Goal: Task Accomplishment & Management: Manage account settings

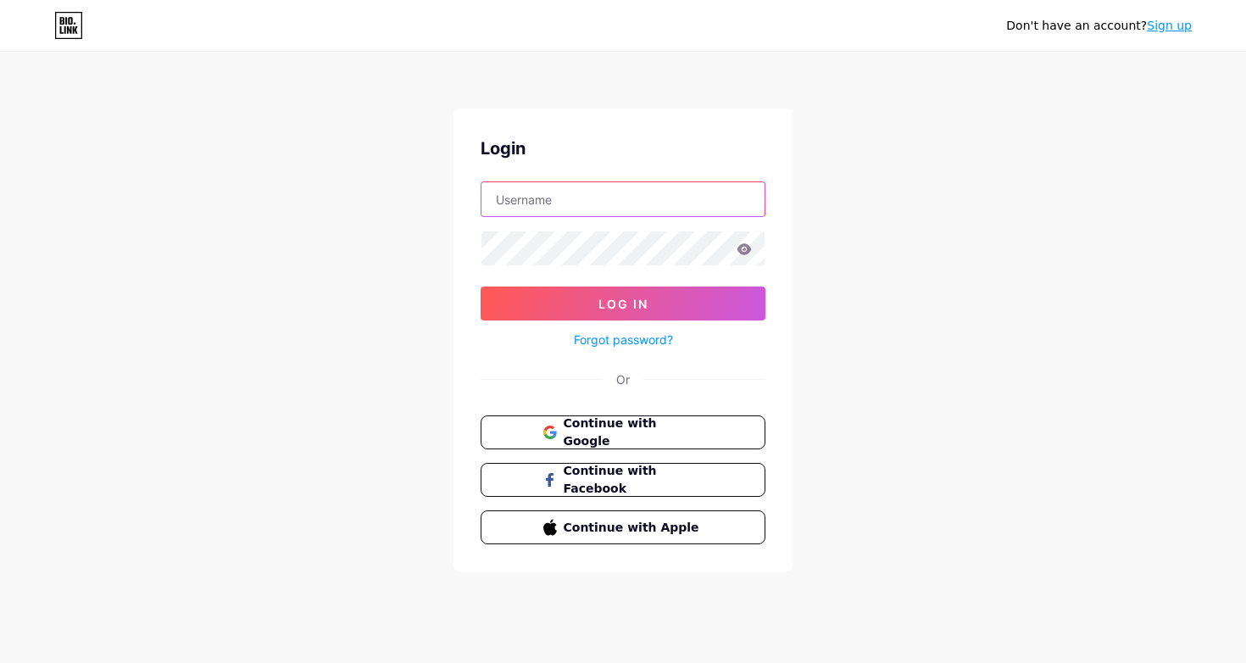
type input "[EMAIL_ADDRESS][DOMAIN_NAME]"
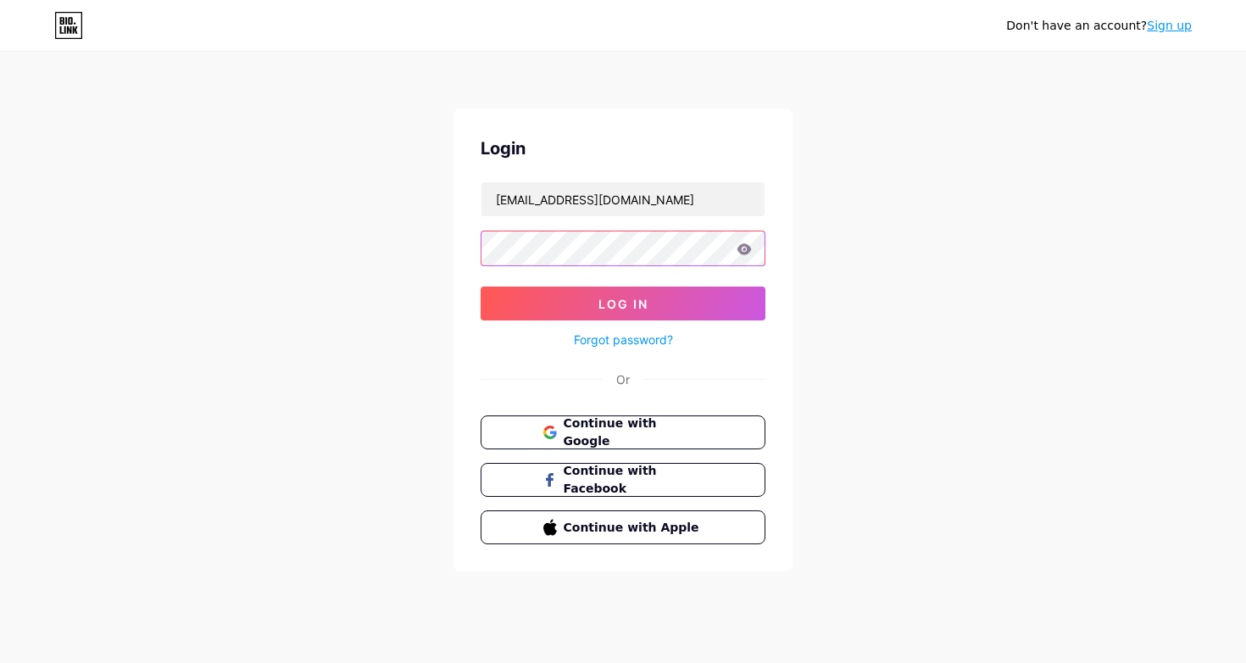
click at [623, 304] on button "Log In" at bounding box center [623, 304] width 285 height 34
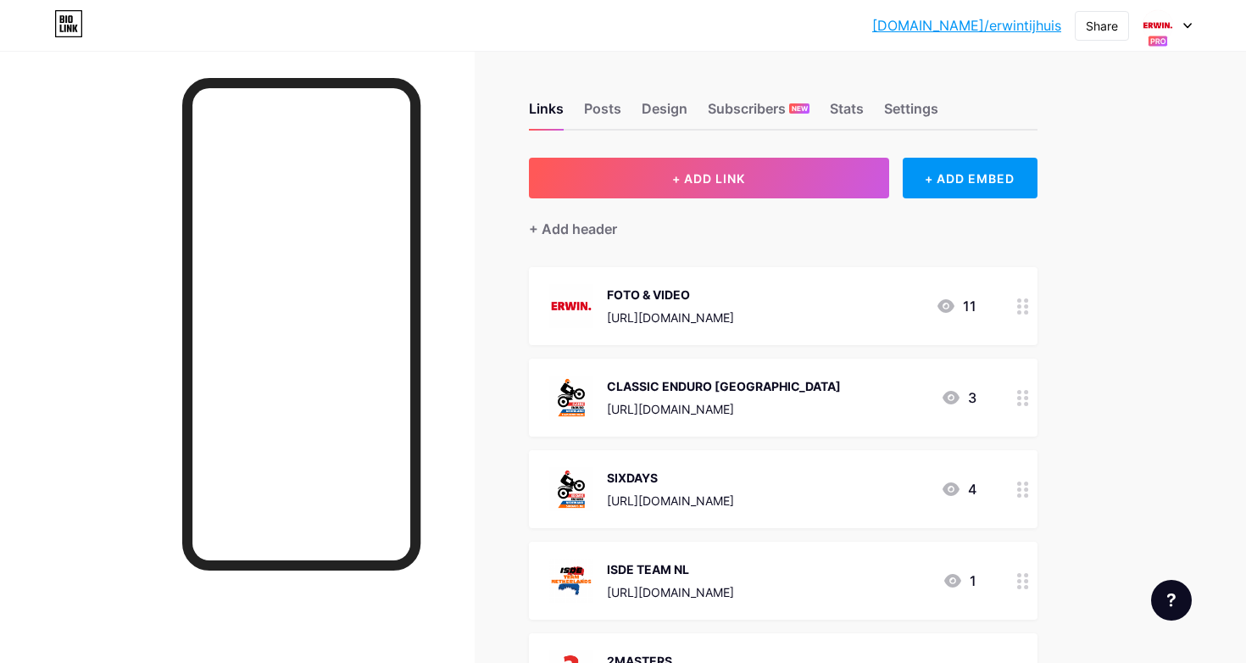
click at [1188, 25] on icon at bounding box center [1188, 26] width 8 height 6
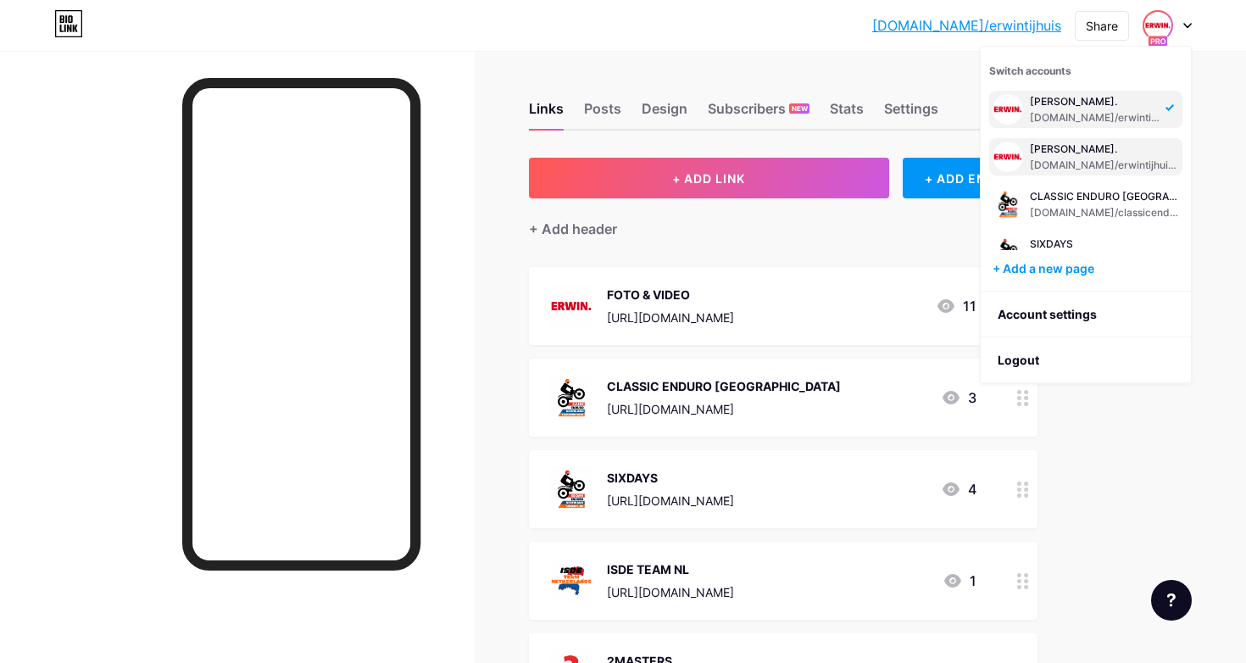
scroll to position [29, 0]
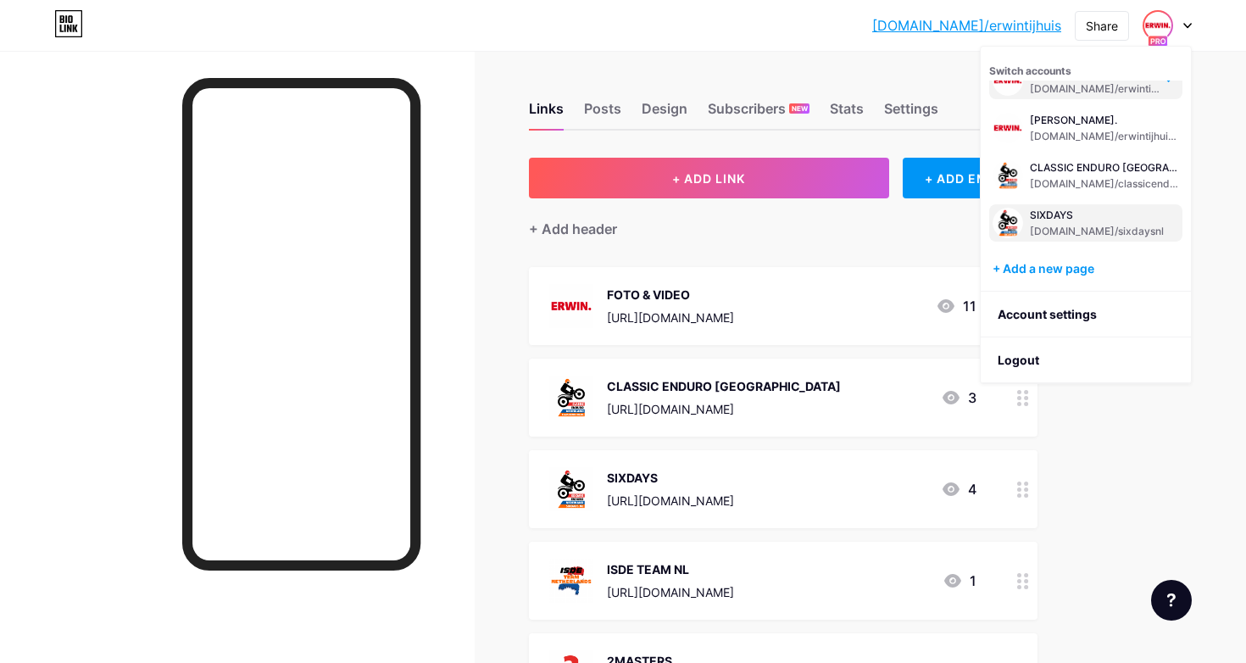
click at [1072, 214] on div "SIXDAYS" at bounding box center [1097, 216] width 134 height 14
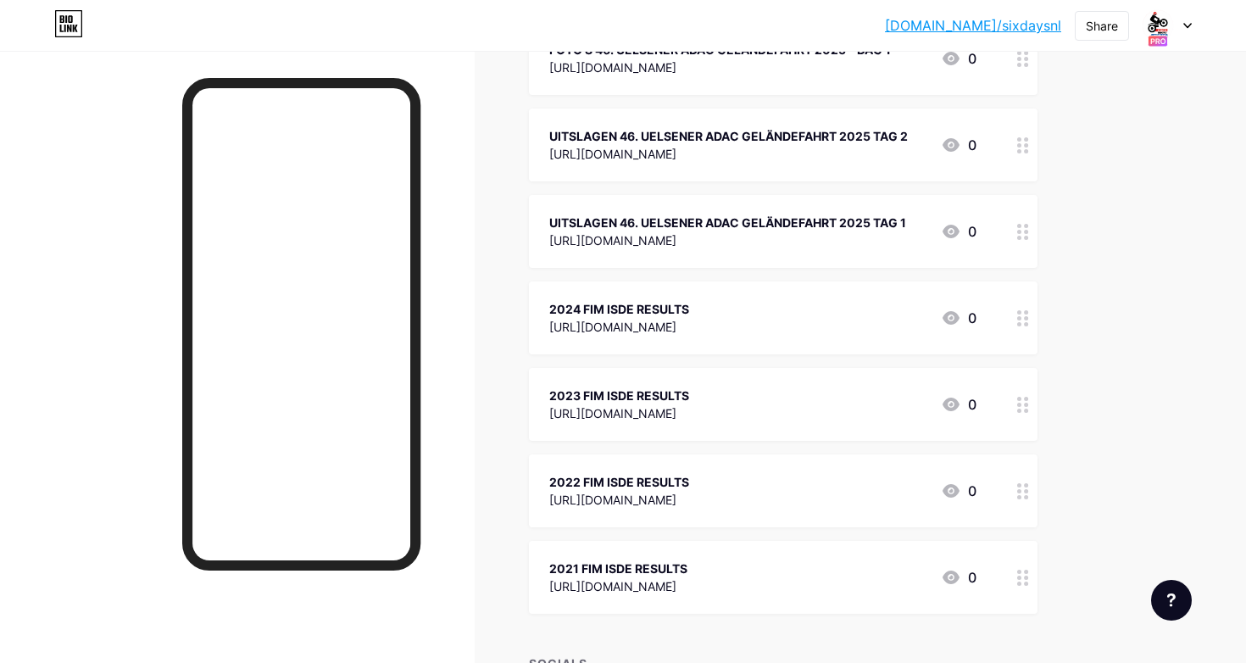
scroll to position [1431, 0]
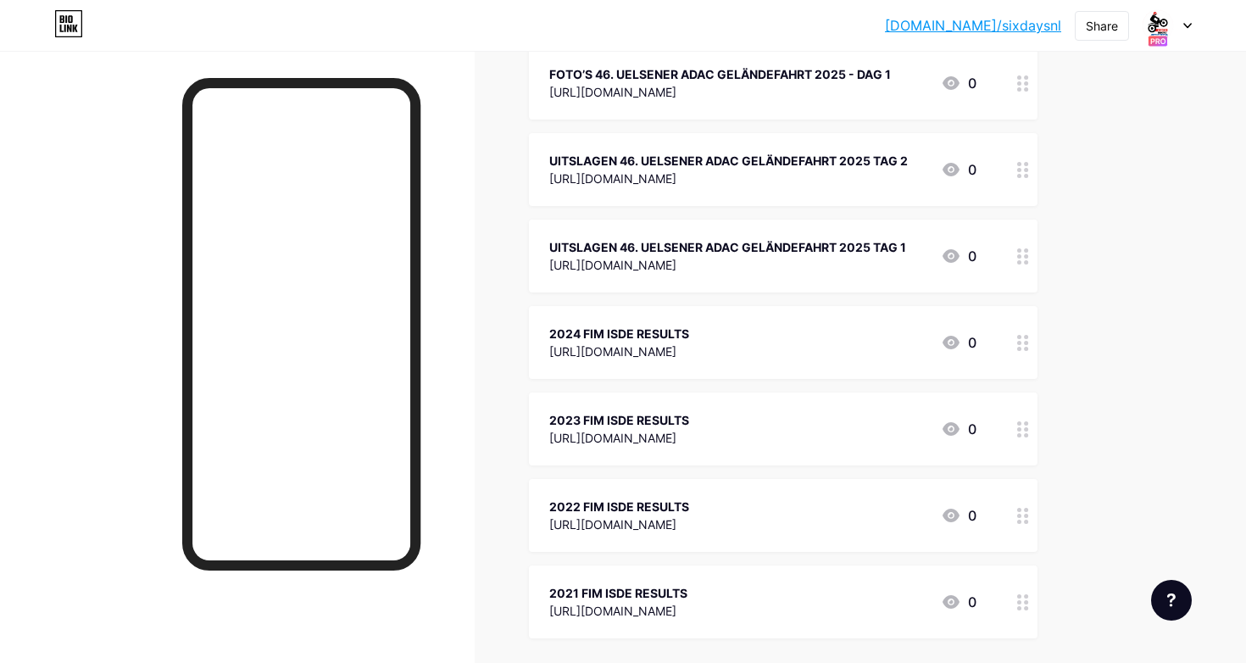
click at [1021, 258] on icon at bounding box center [1023, 256] width 12 height 16
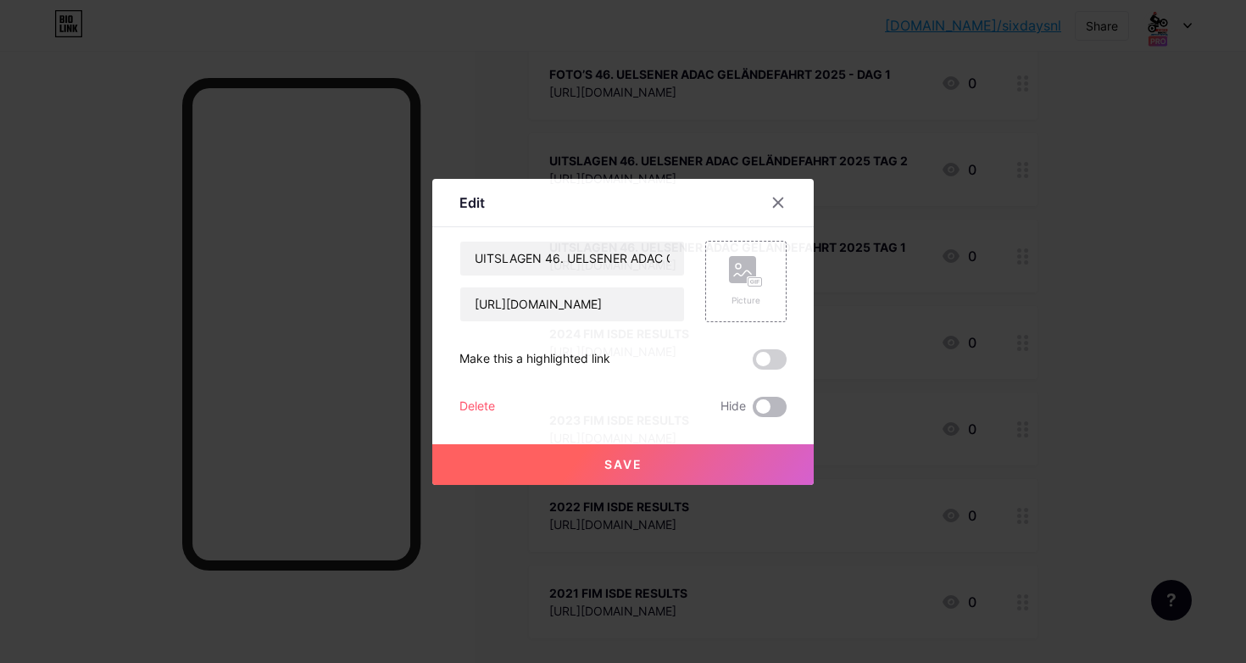
click at [767, 408] on span at bounding box center [770, 407] width 34 height 20
click at [753, 411] on input "checkbox" at bounding box center [753, 411] width 0 height 0
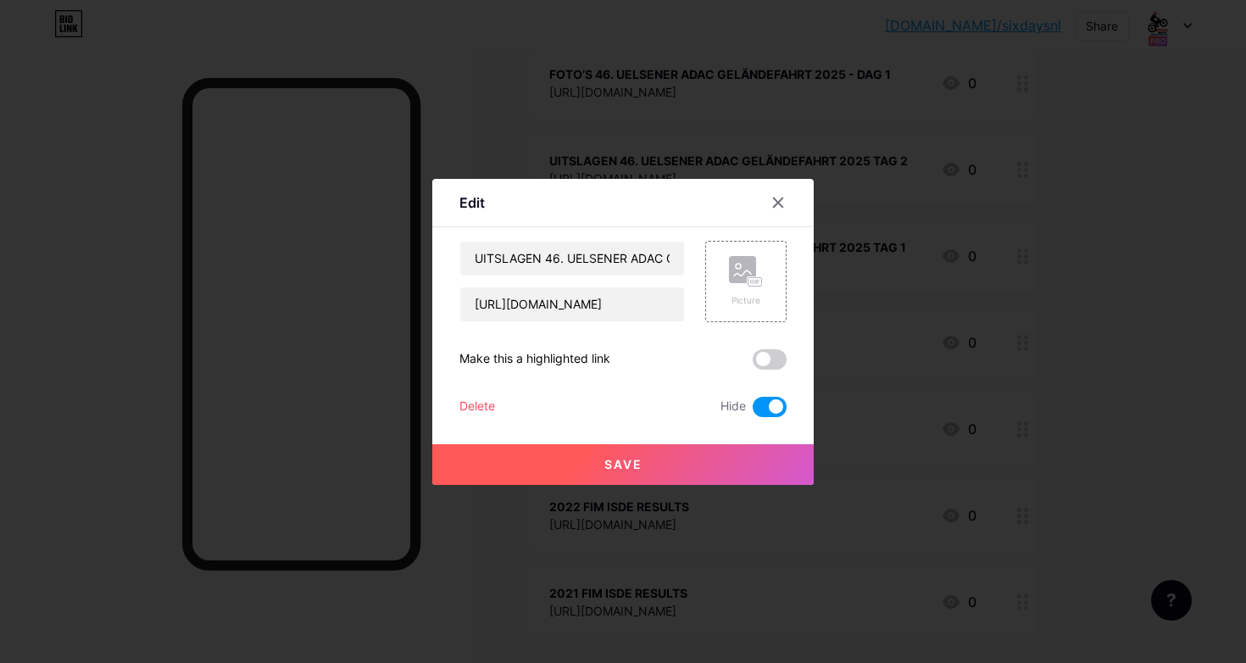
click at [733, 456] on button "Save" at bounding box center [623, 464] width 382 height 41
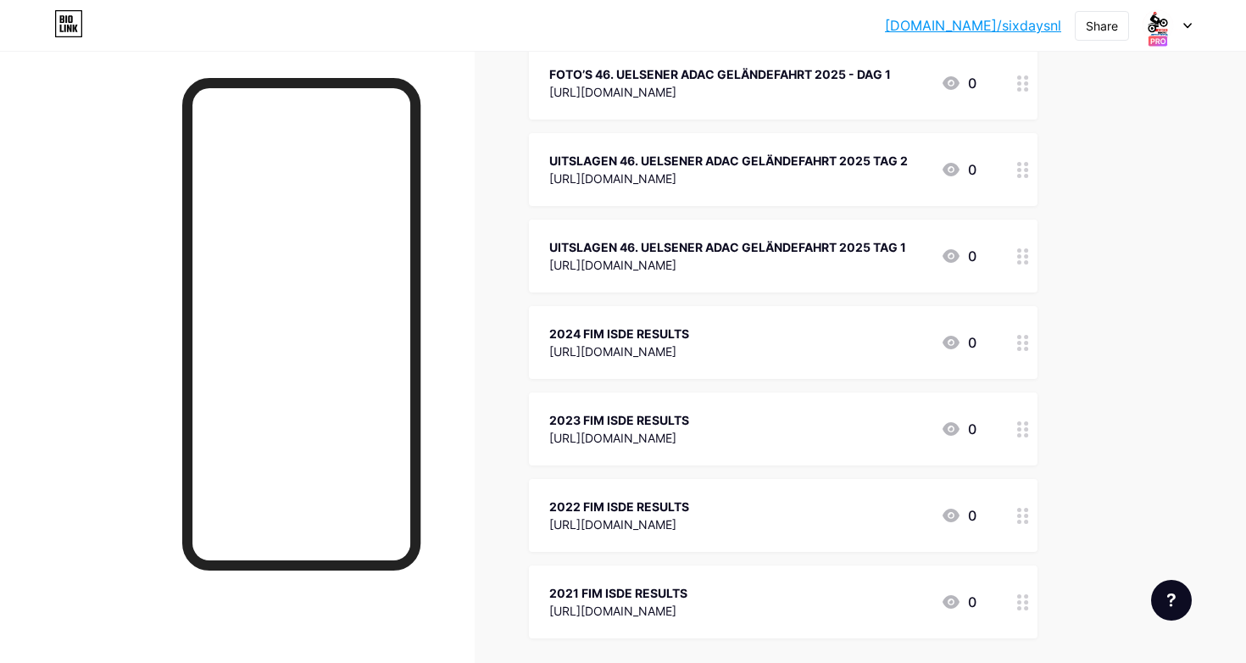
click at [1026, 181] on div at bounding box center [1023, 169] width 29 height 73
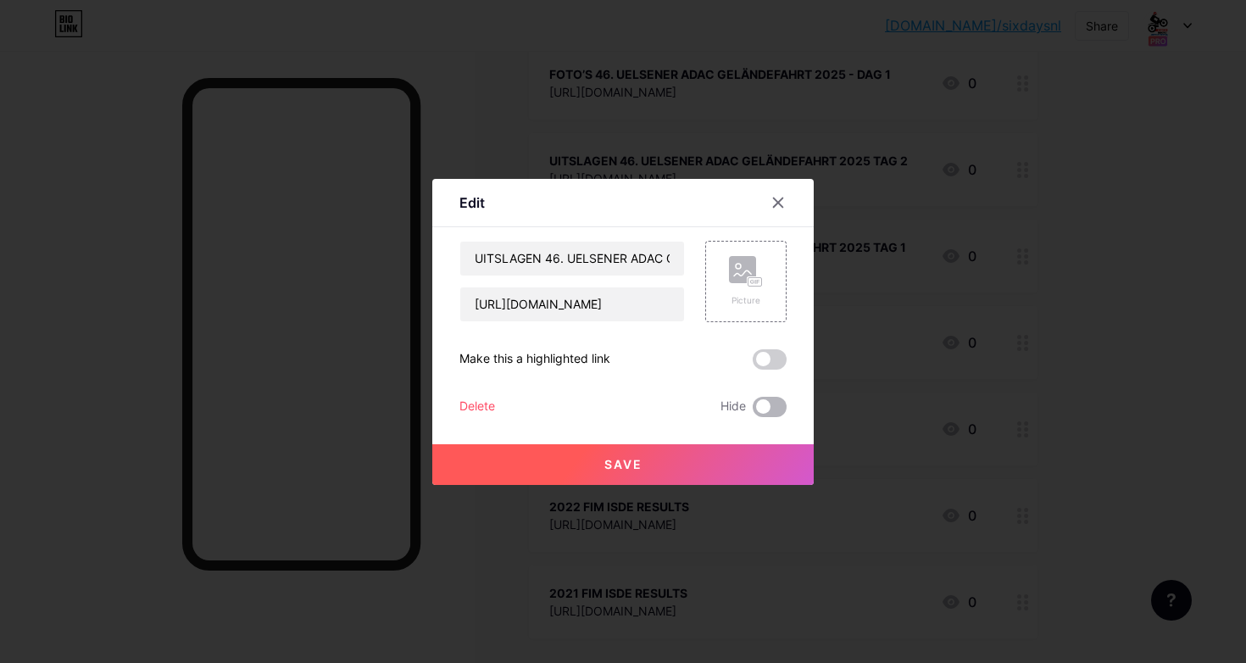
click at [778, 403] on span at bounding box center [770, 407] width 34 height 20
click at [753, 411] on input "checkbox" at bounding box center [753, 411] width 0 height 0
click at [742, 460] on button "Save" at bounding box center [623, 464] width 382 height 41
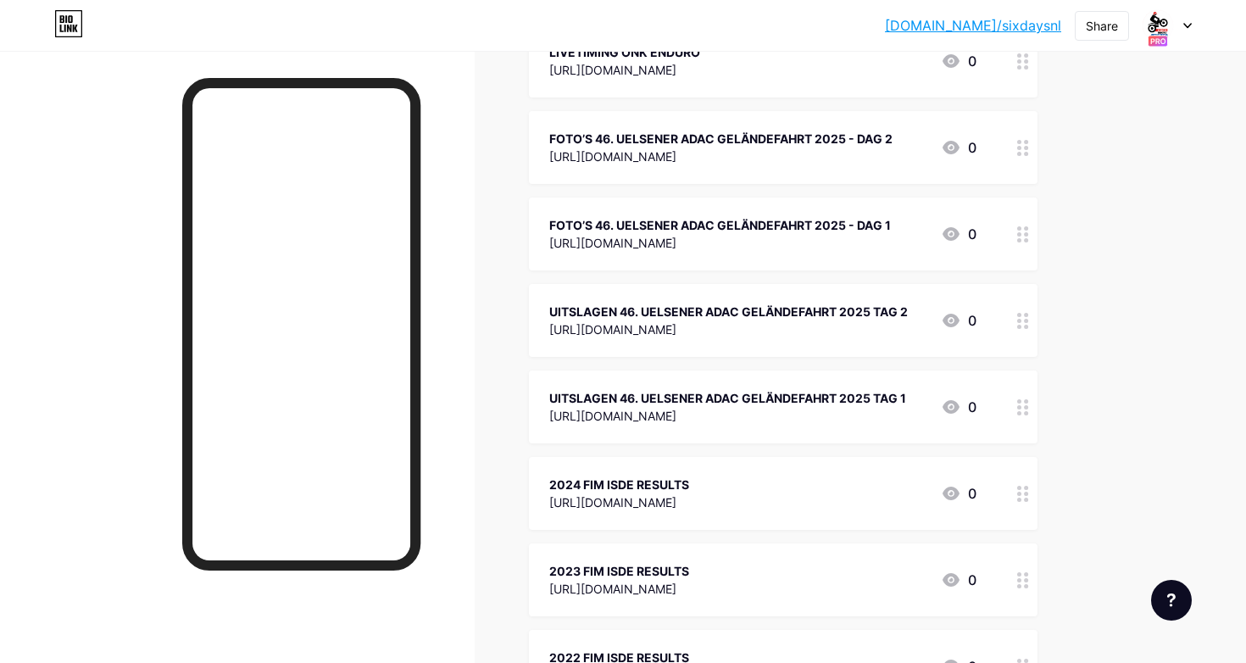
scroll to position [1279, 0]
click at [1022, 234] on icon at bounding box center [1023, 235] width 12 height 16
click at [779, 198] on icon at bounding box center [778, 203] width 14 height 14
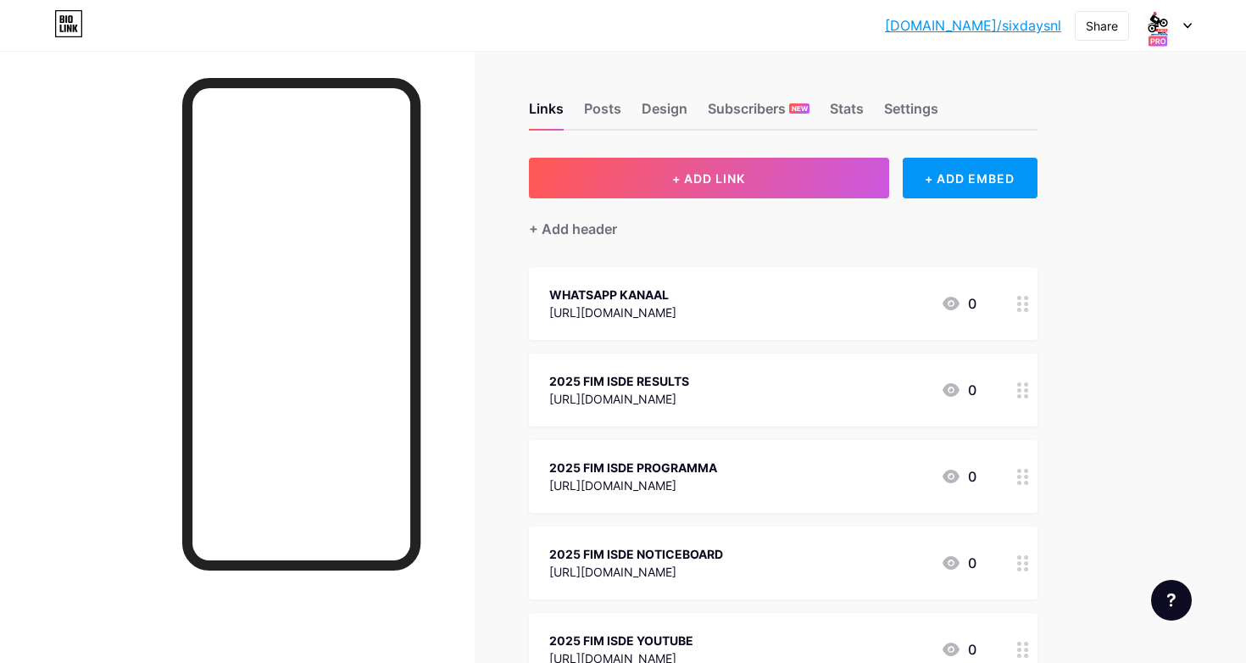
scroll to position [0, 0]
click at [1190, 31] on div at bounding box center [1167, 25] width 49 height 31
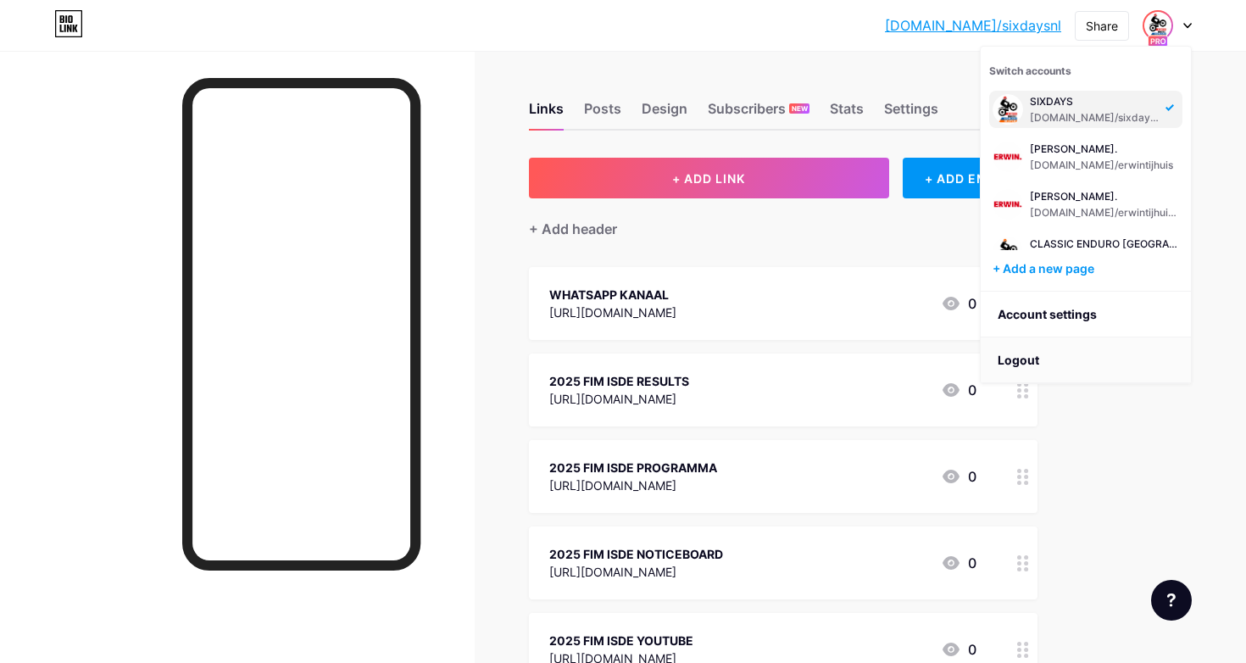
click at [1017, 361] on li "Logout" at bounding box center [1086, 360] width 210 height 46
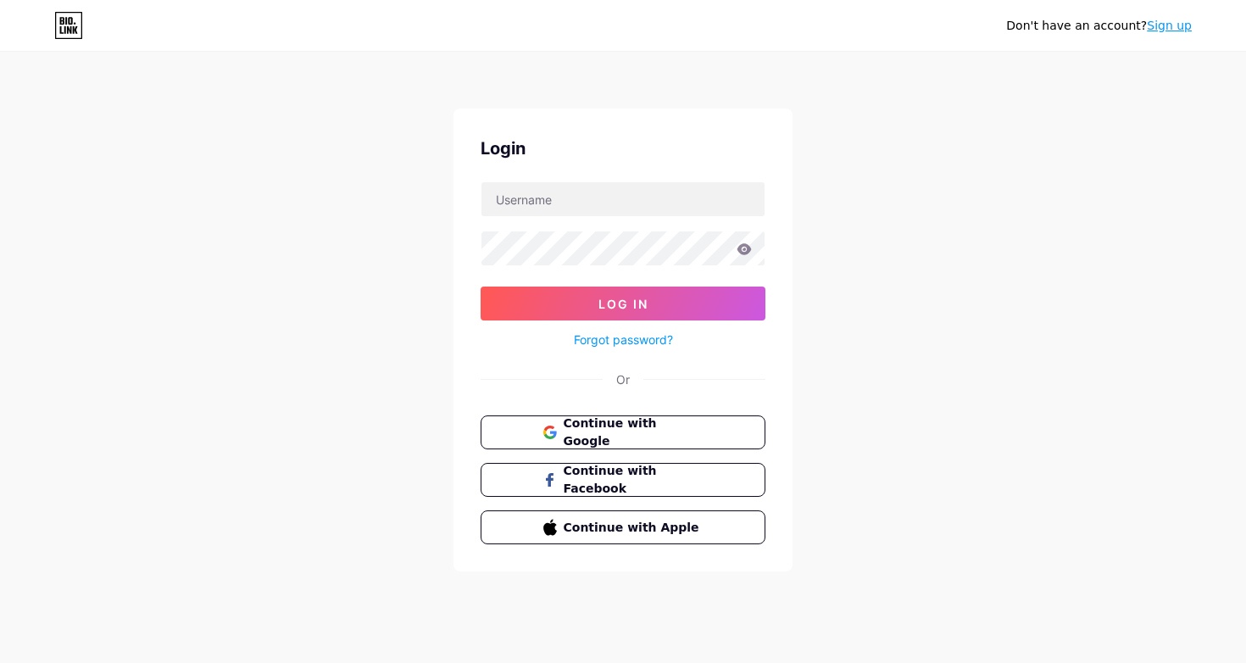
click at [886, 395] on div "Don't have an account? Sign up Login Log In Forgot password? Or Continue with G…" at bounding box center [623, 313] width 1246 height 626
type input "info@tiehuus.nl"
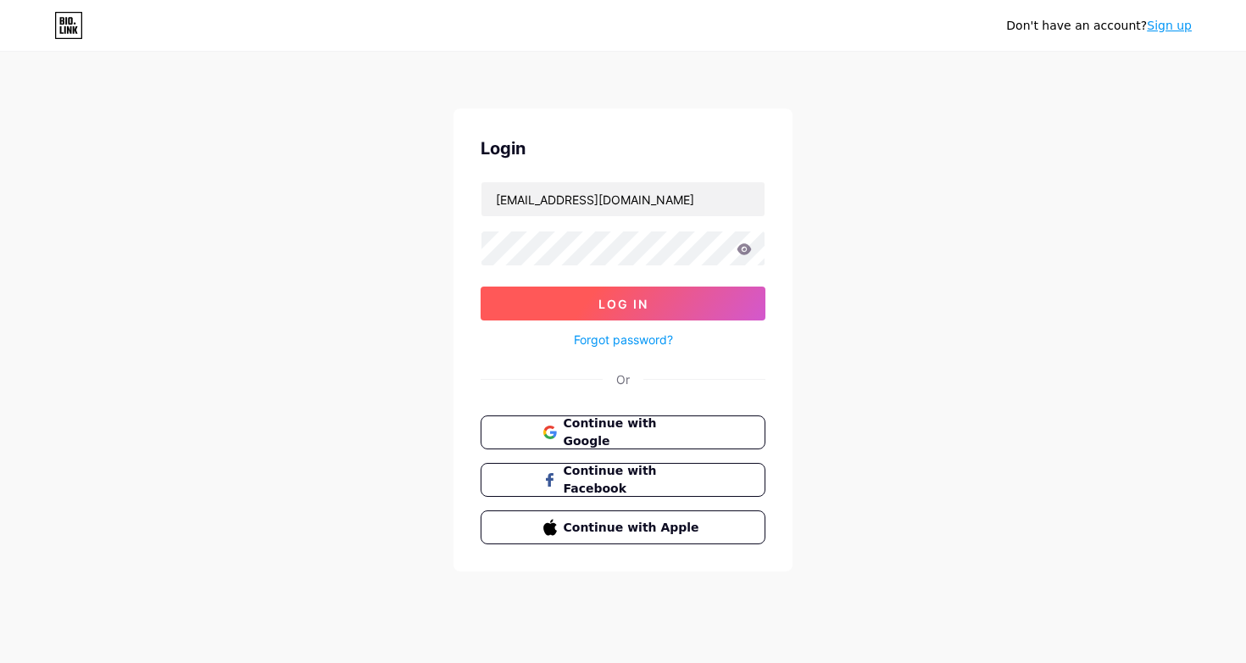
click at [744, 313] on button "Log In" at bounding box center [623, 304] width 285 height 34
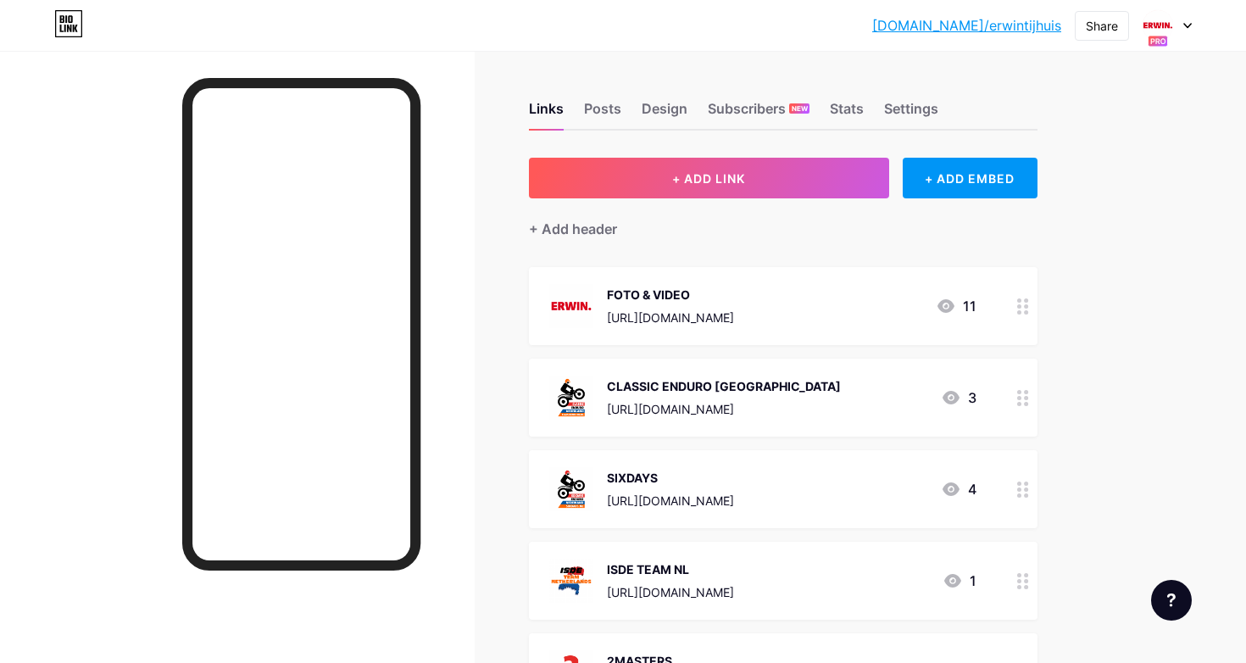
click at [1181, 27] on div at bounding box center [1167, 25] width 49 height 31
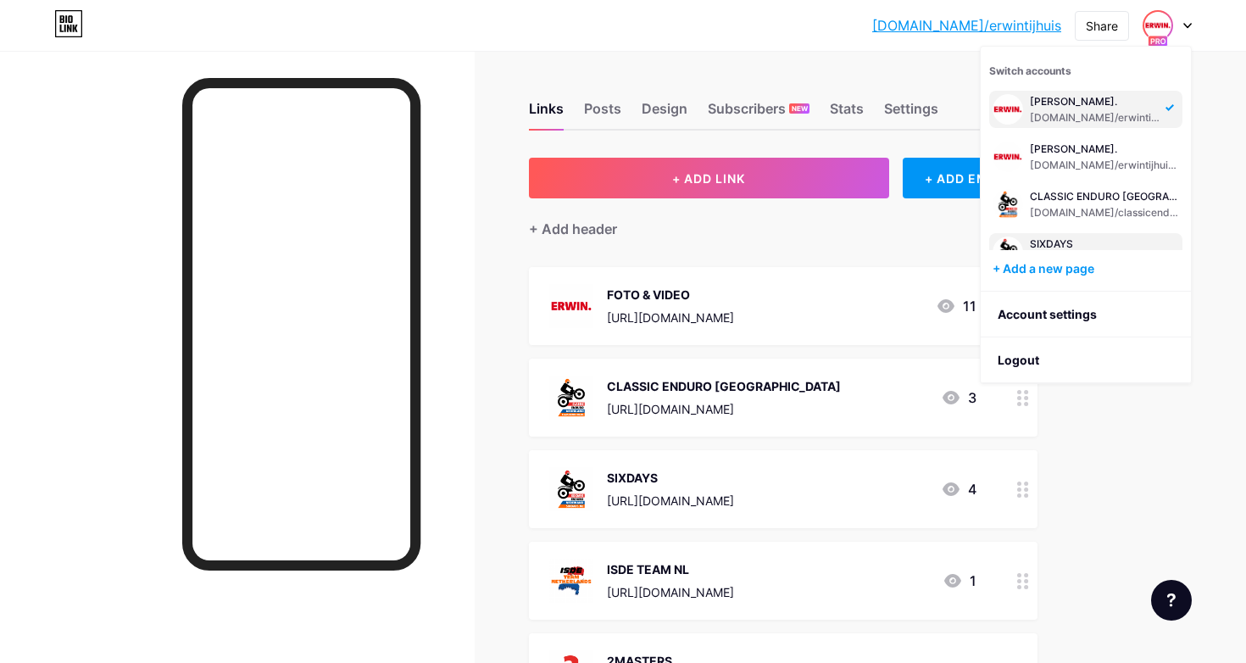
click at [1072, 232] on div "ERWIN. bio.link/erwintijhuis ERWIN. bio.link/erwintijhuiscom CLASSIC ENDURO NED…" at bounding box center [1085, 166] width 193 height 170
click at [1063, 240] on div "SIXDAYS" at bounding box center [1097, 244] width 134 height 14
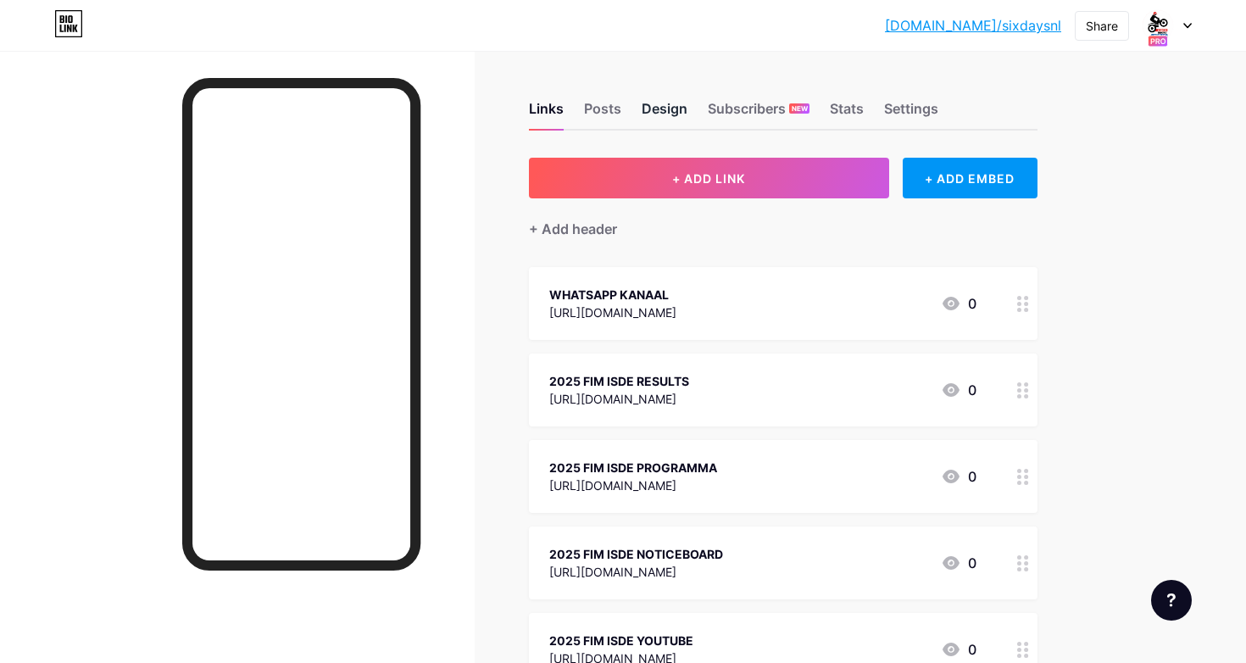
click at [673, 105] on div "Design" at bounding box center [665, 113] width 46 height 31
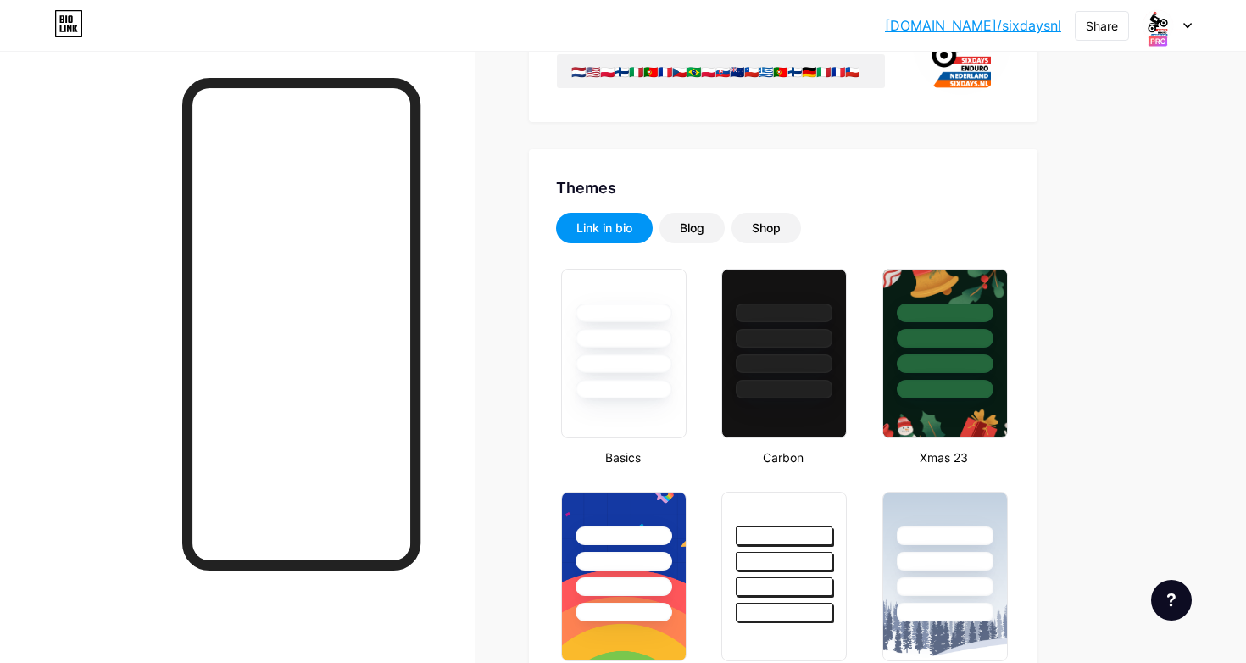
type input "#ffffff"
type input "#000000"
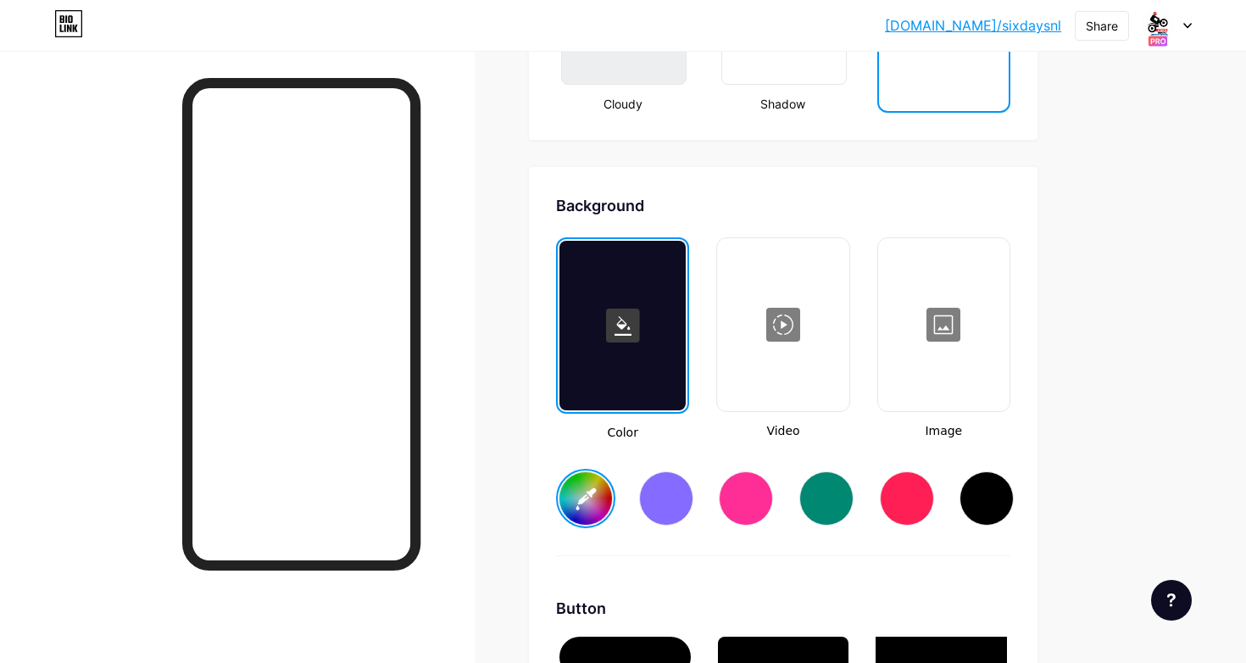
scroll to position [2149, 0]
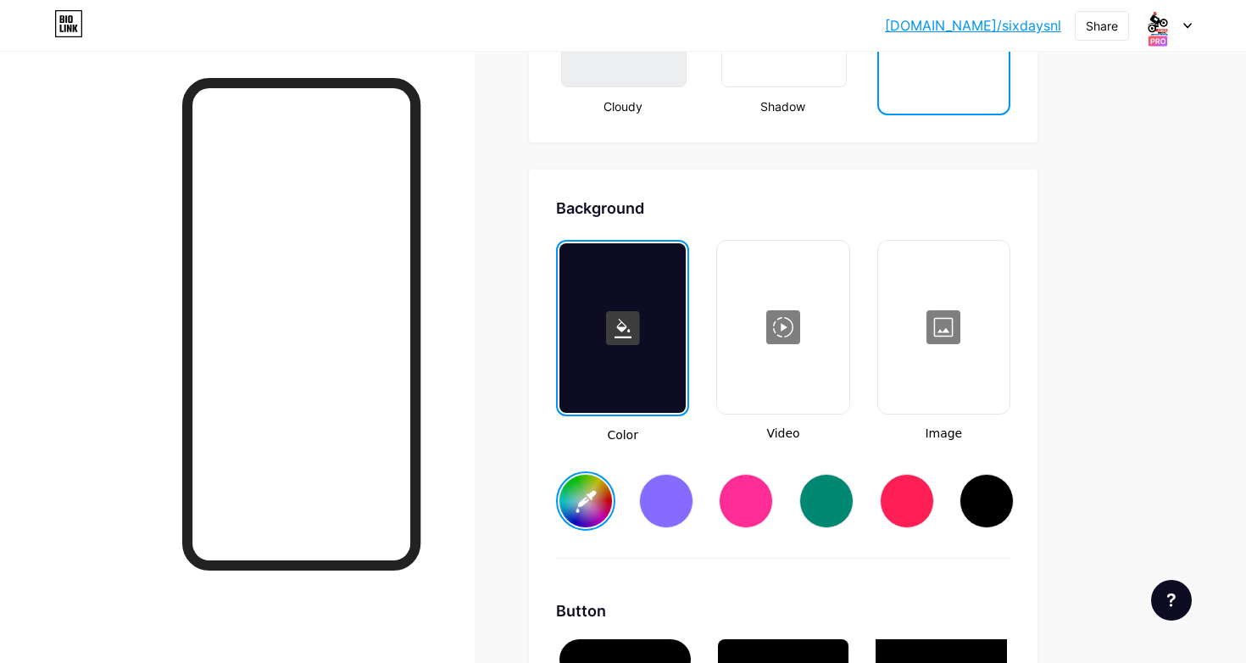
click at [784, 373] on div at bounding box center [783, 327] width 128 height 170
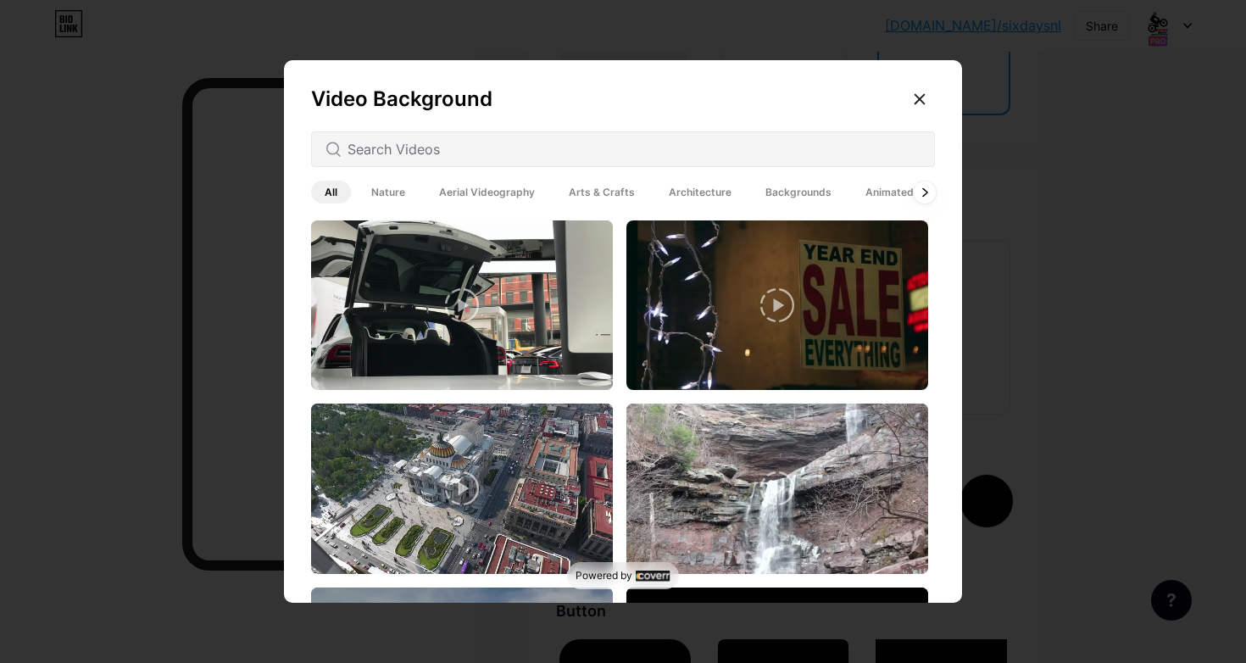
click at [922, 193] on icon at bounding box center [925, 191] width 7 height 9
click at [781, 196] on span "Backgrounds" at bounding box center [798, 192] width 93 height 23
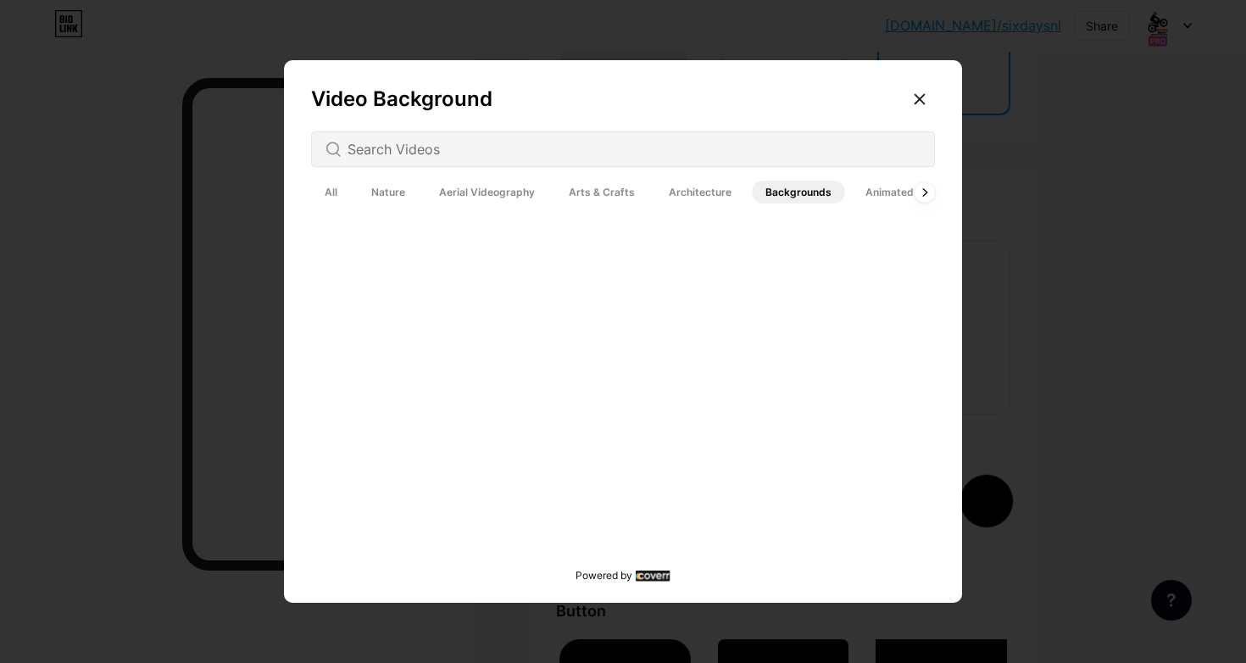
scroll to position [3390, 0]
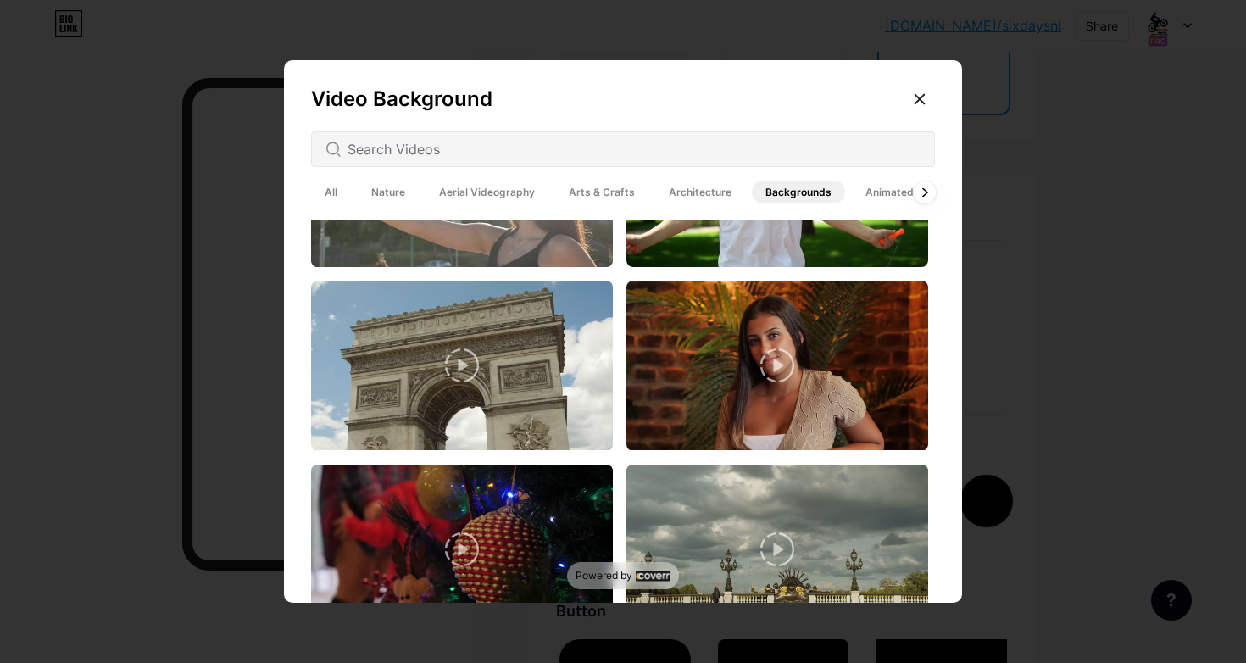
click at [922, 192] on icon at bounding box center [925, 191] width 7 height 9
click at [924, 192] on icon at bounding box center [925, 191] width 7 height 9
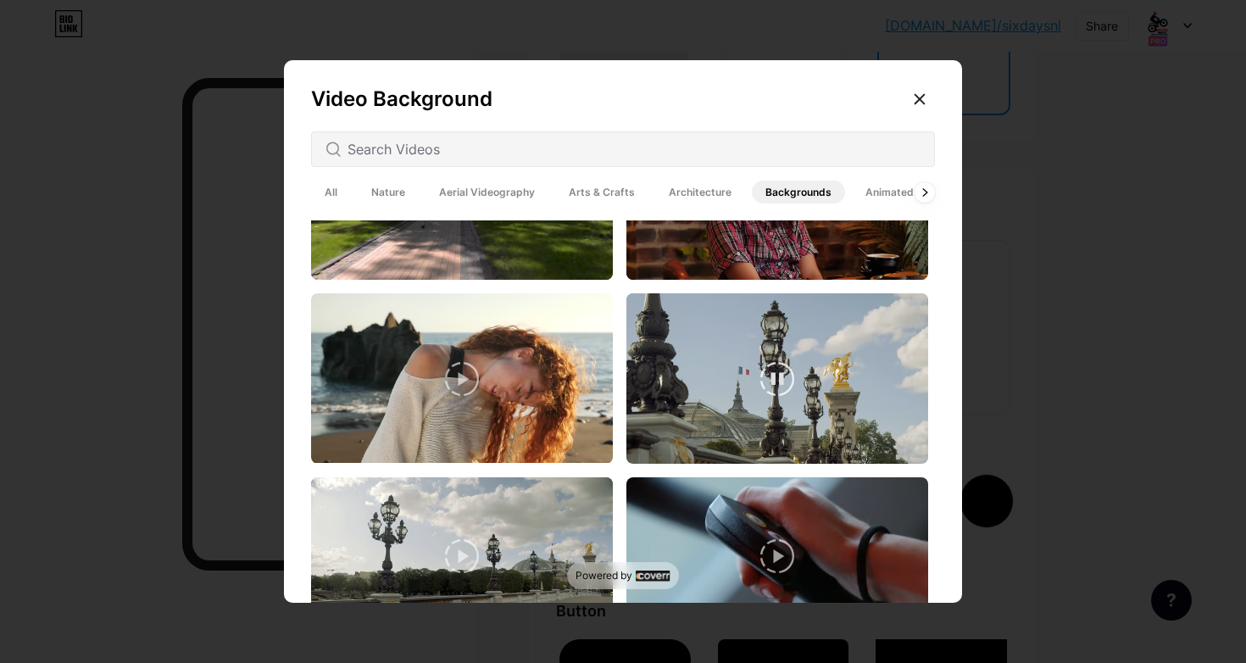
scroll to position [2744, 0]
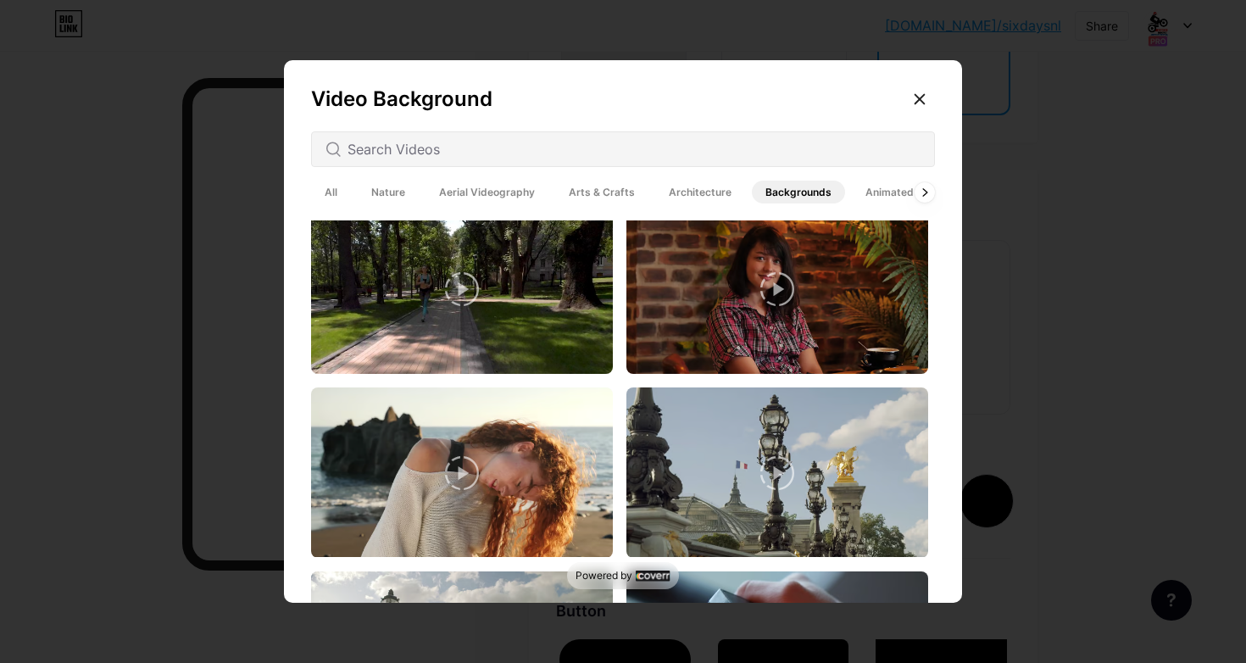
click at [331, 193] on span "All" at bounding box center [331, 192] width 40 height 23
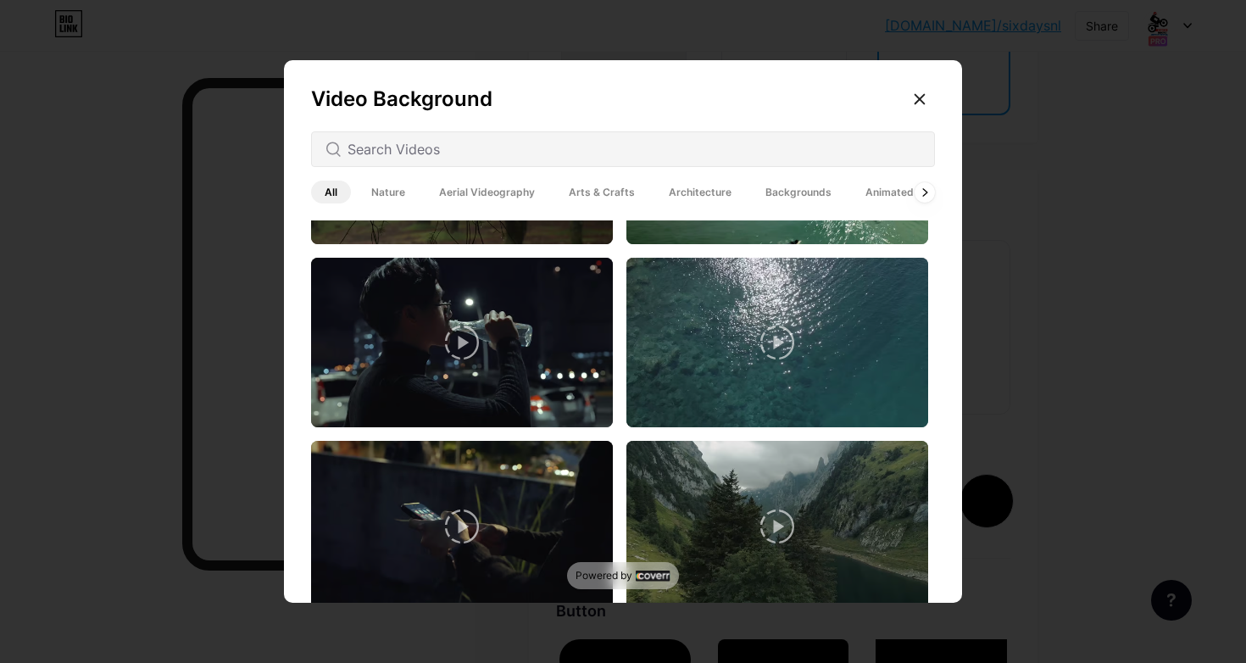
scroll to position [4156, 0]
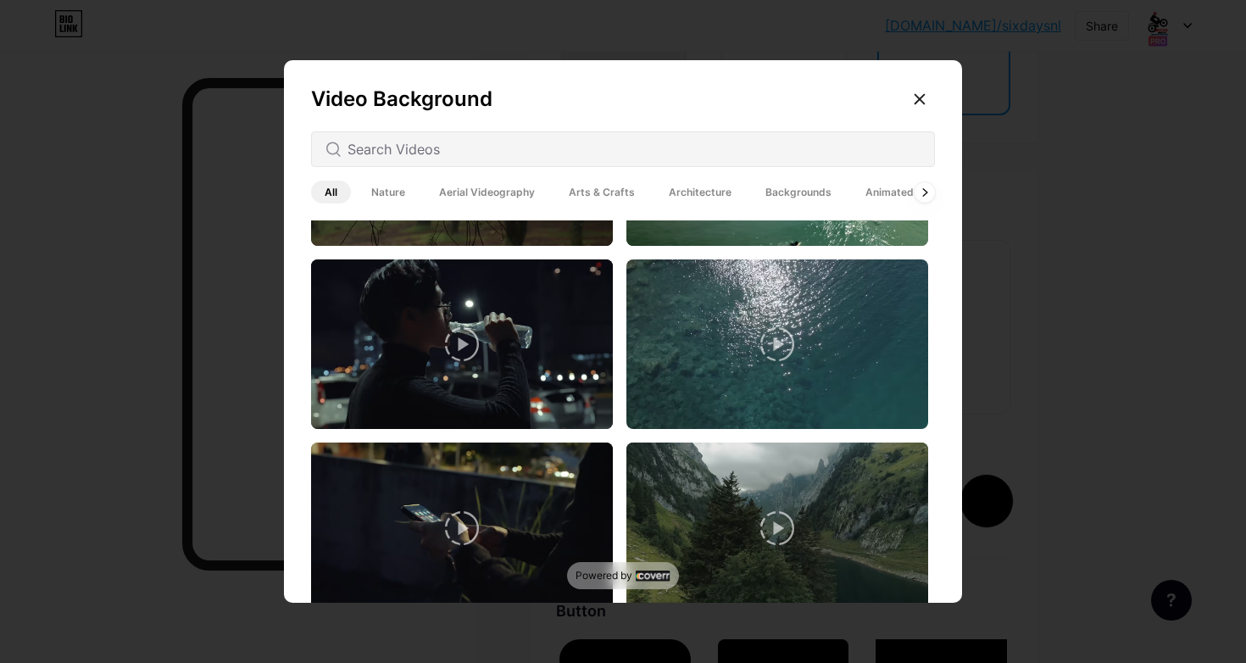
click at [865, 197] on span "Animated" at bounding box center [889, 192] width 75 height 23
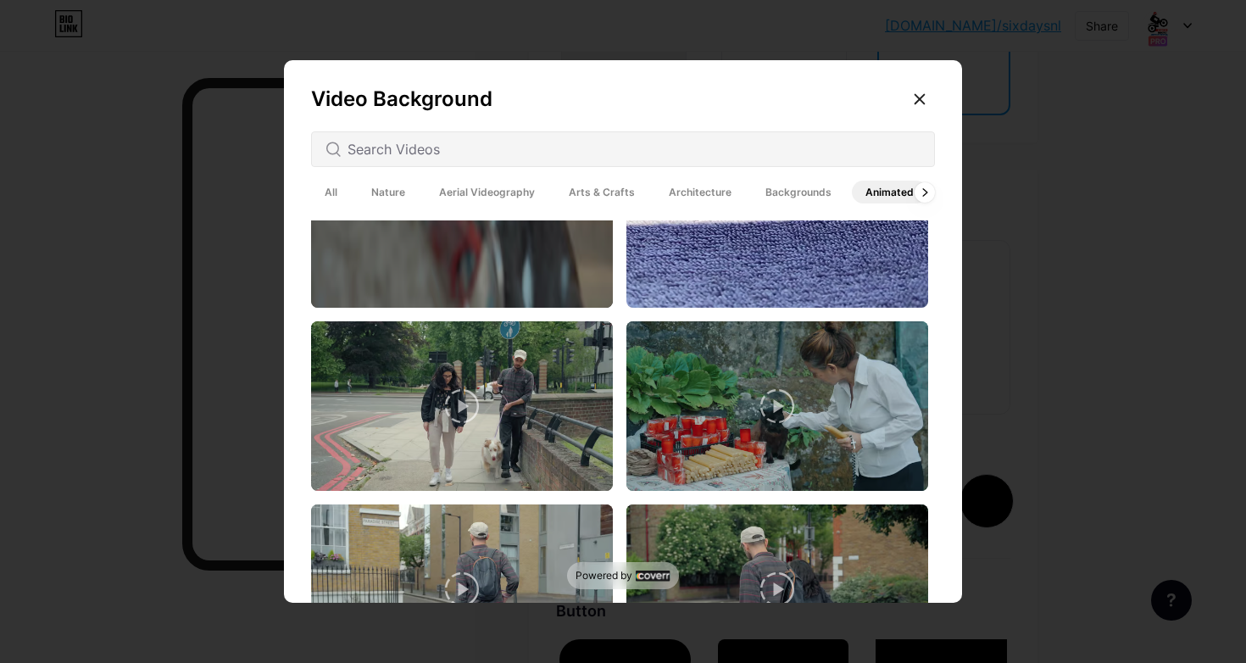
scroll to position [4120, 0]
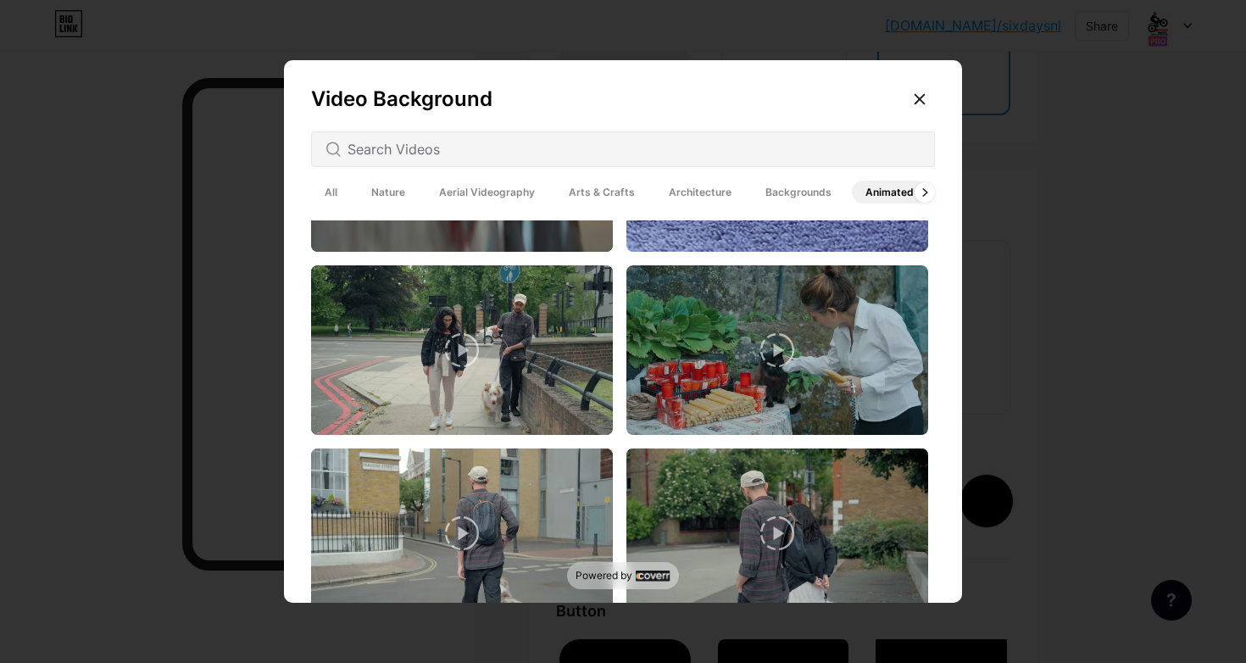
click at [695, 192] on span "Architecture" at bounding box center [700, 192] width 90 height 23
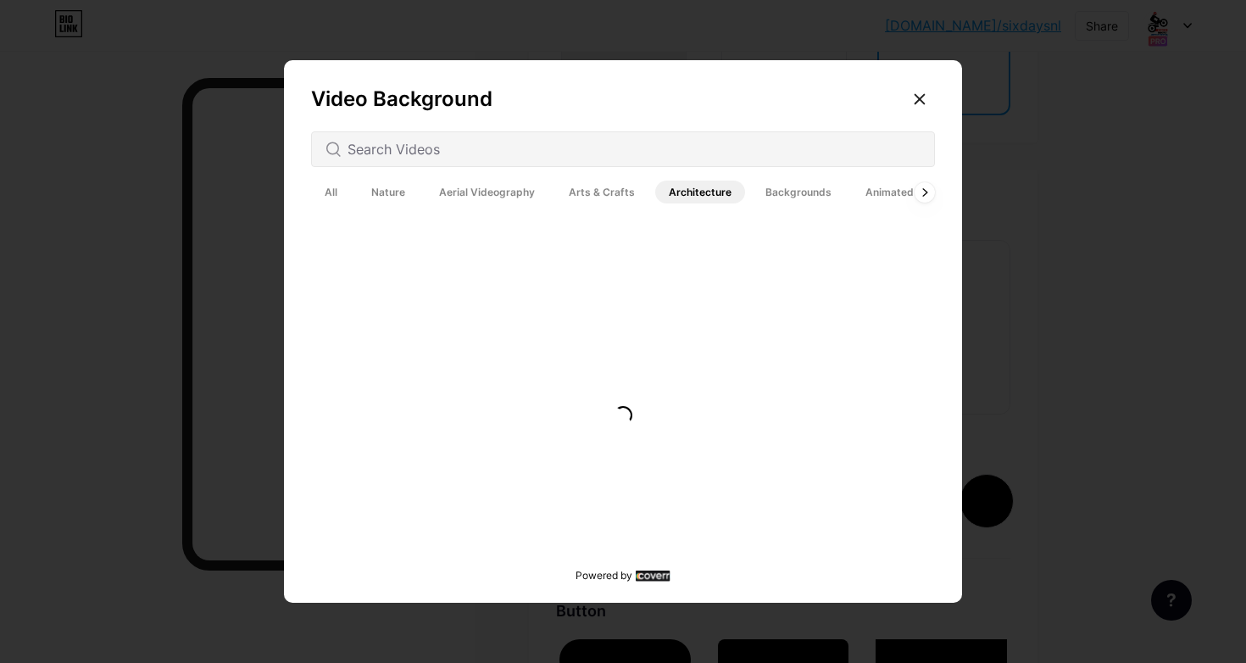
scroll to position [0, 0]
click at [615, 193] on span "Arts & Crafts" at bounding box center [601, 192] width 93 height 23
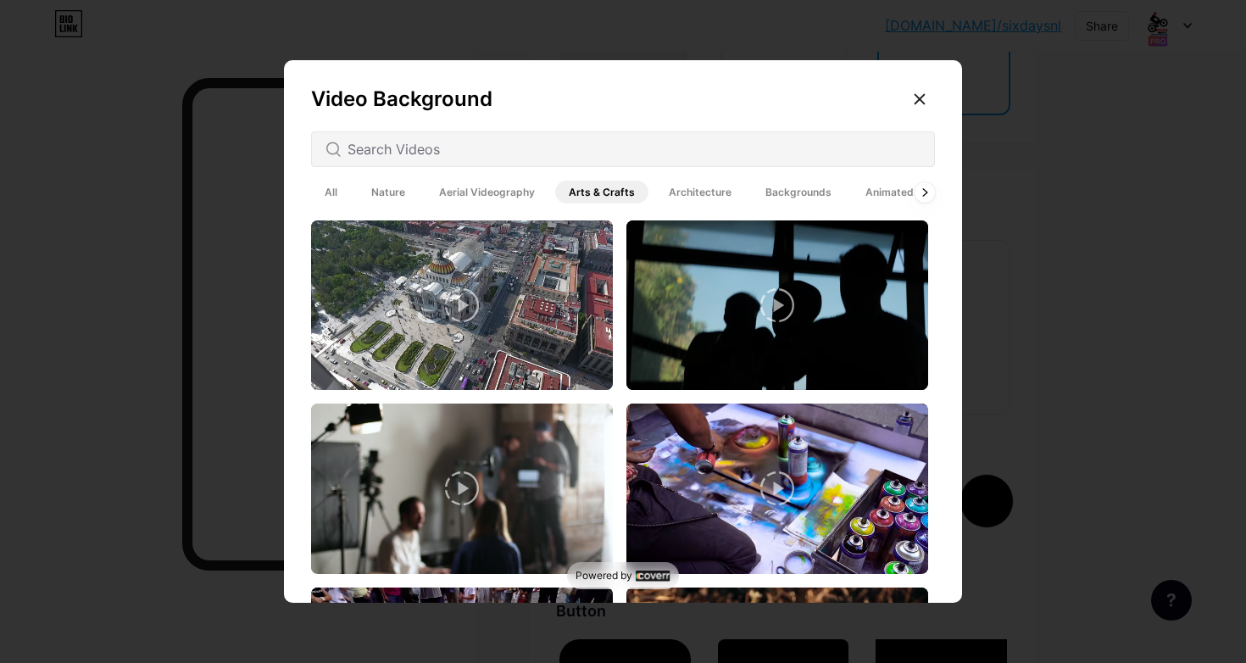
click at [514, 187] on span "Aerial Videography" at bounding box center [487, 192] width 123 height 23
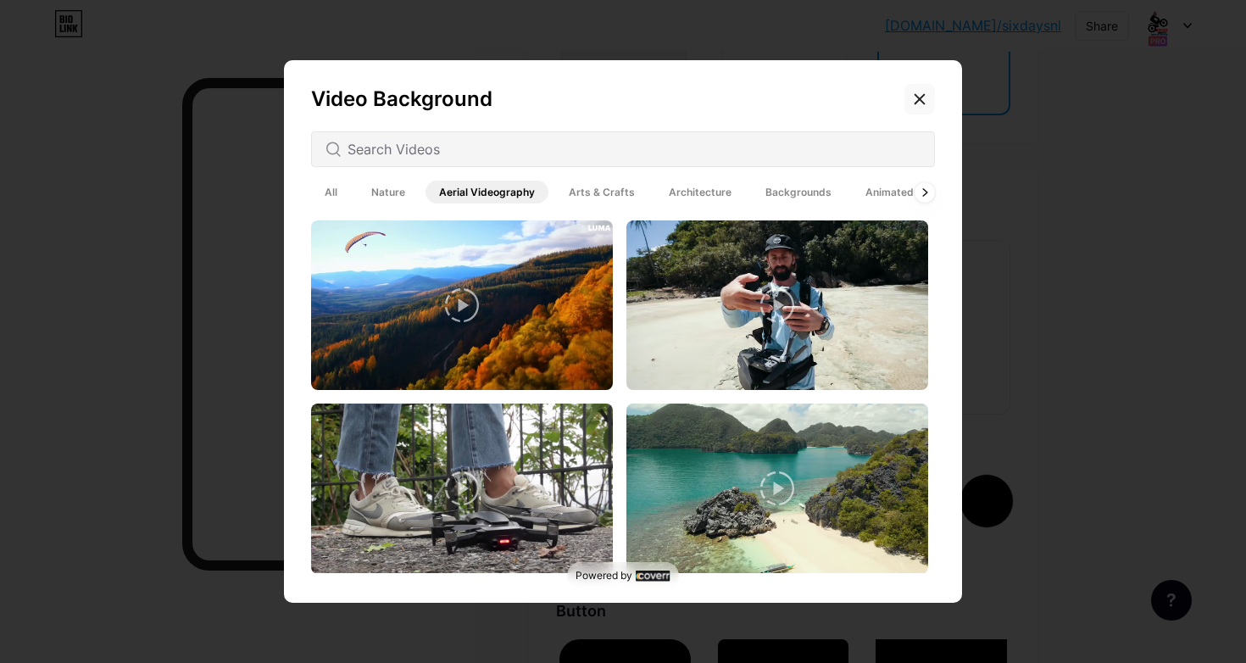
click at [923, 102] on icon at bounding box center [920, 99] width 9 height 9
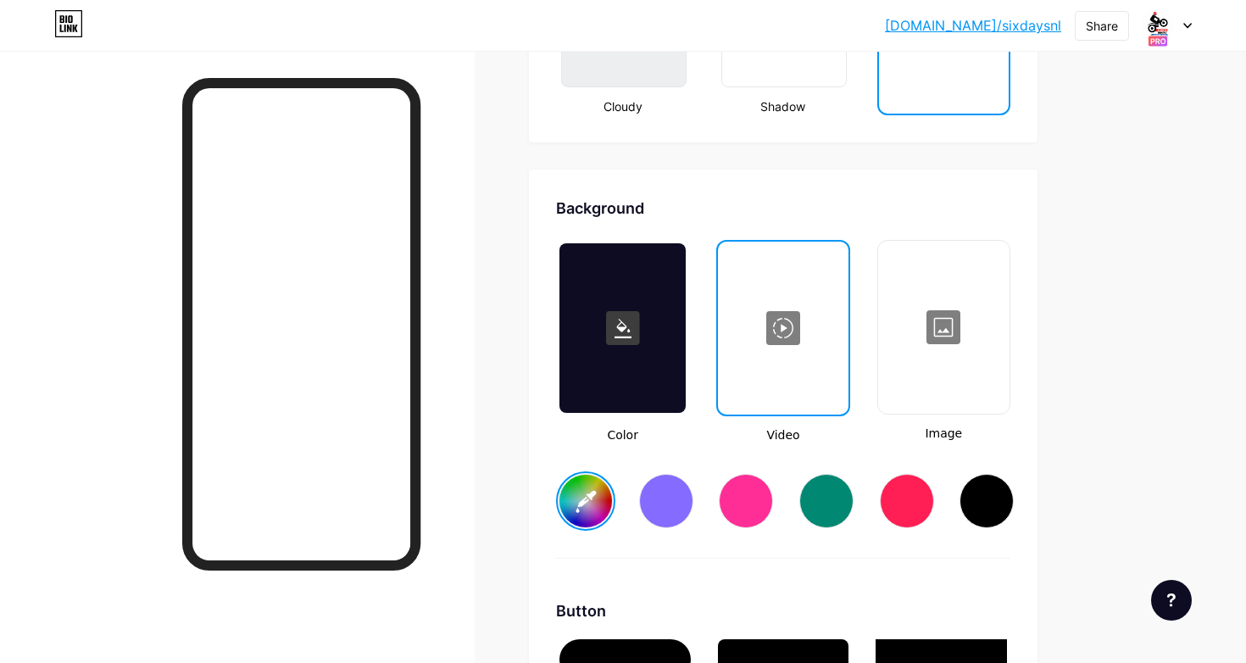
click at [667, 255] on div at bounding box center [623, 328] width 126 height 170
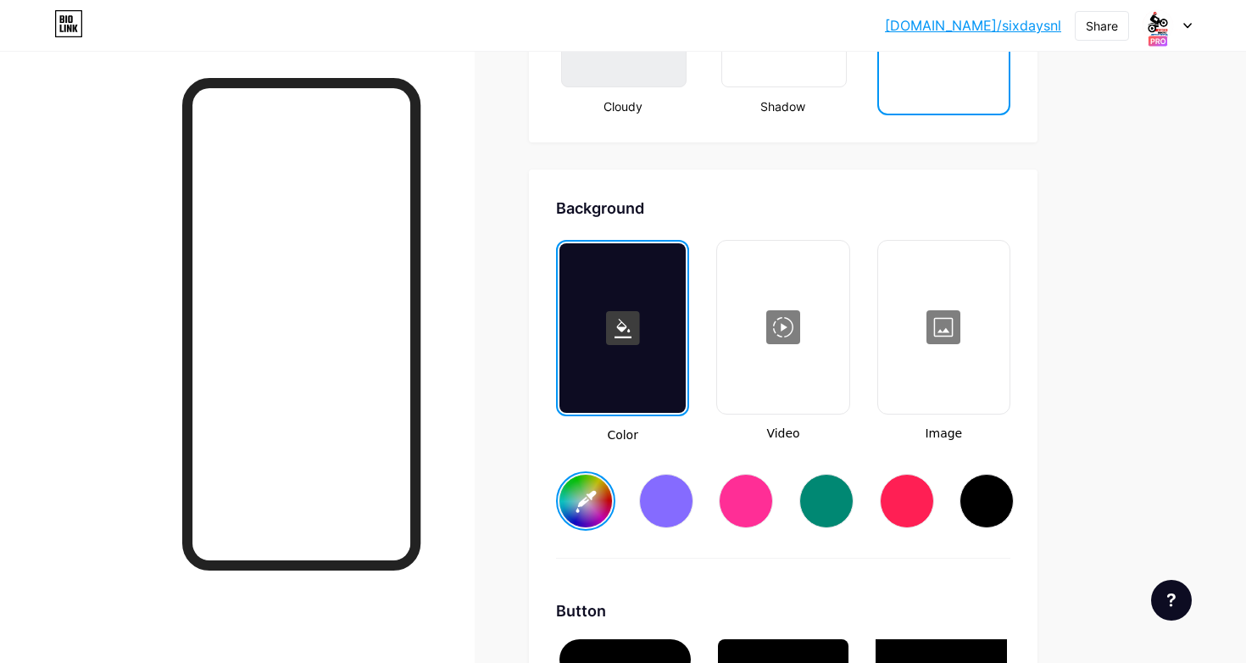
type input "#ffffff"
type input "#000000"
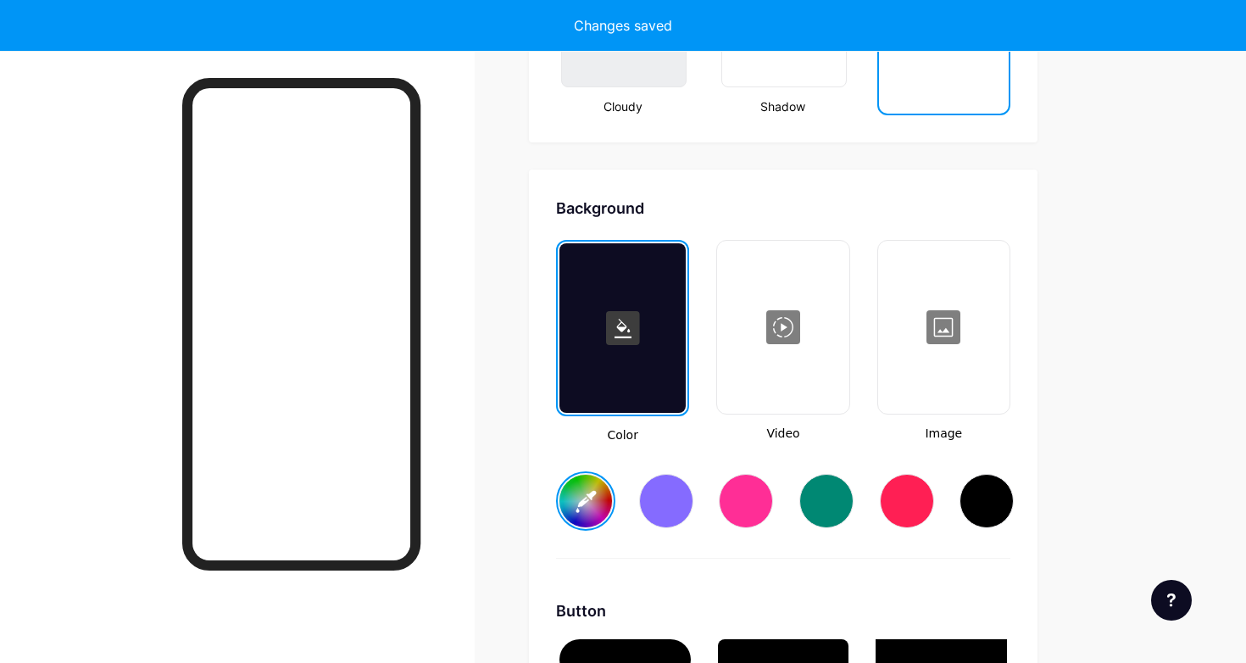
type input "#ffffff"
type input "#000000"
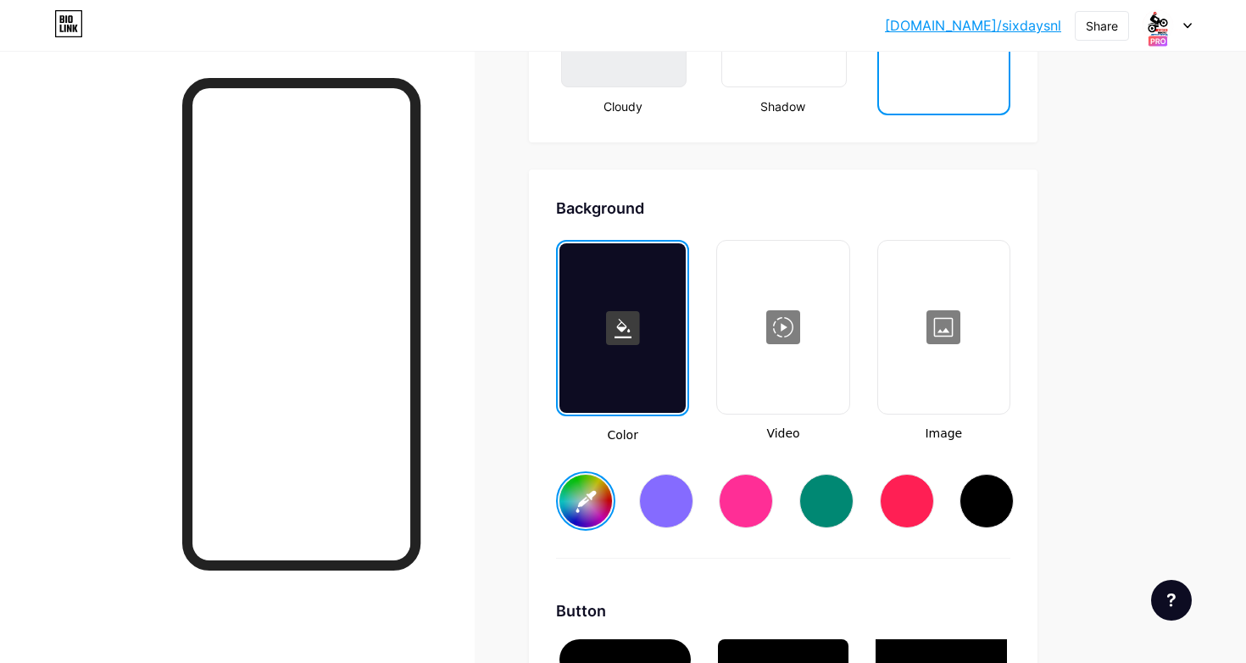
click at [1180, 26] on div at bounding box center [1167, 25] width 49 height 31
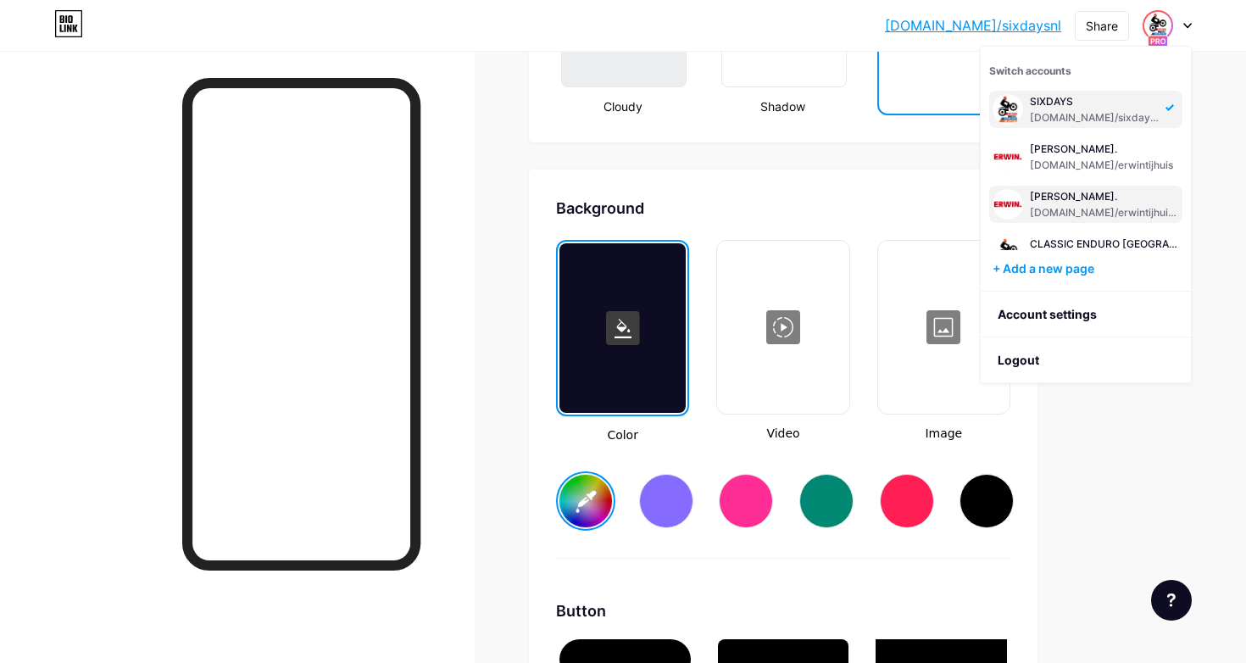
click at [1075, 208] on div "[DOMAIN_NAME]/erwintijhuiscom" at bounding box center [1104, 213] width 149 height 14
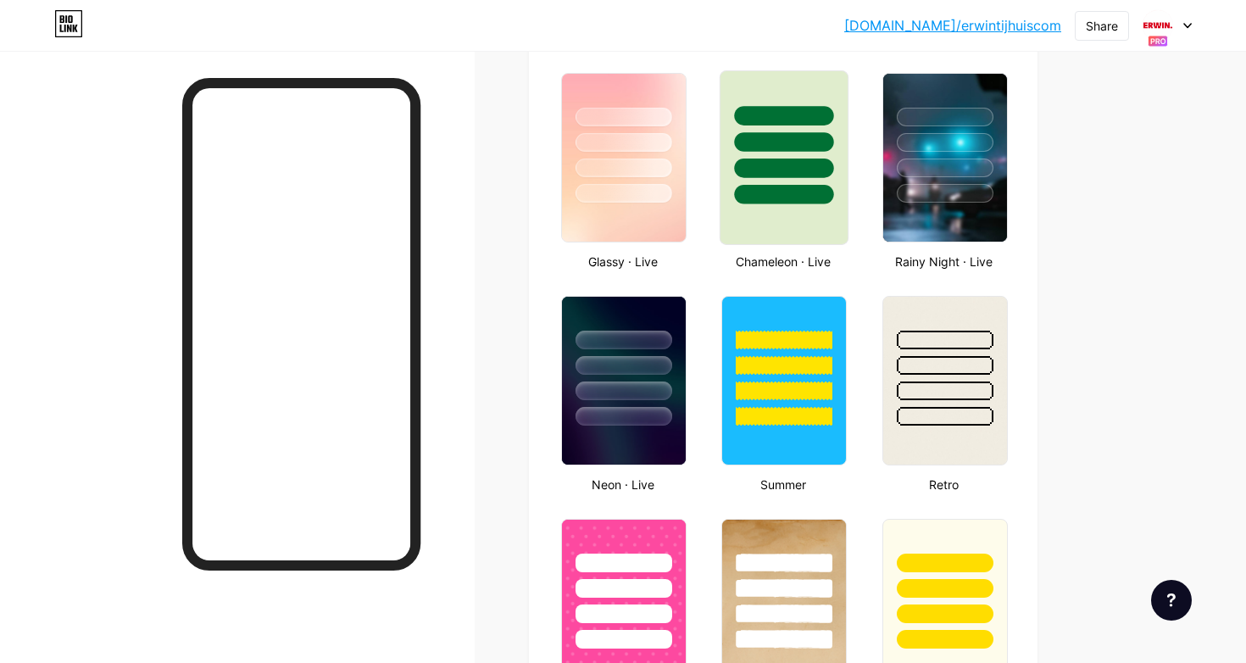
type input "#ffffff"
type input "#000000"
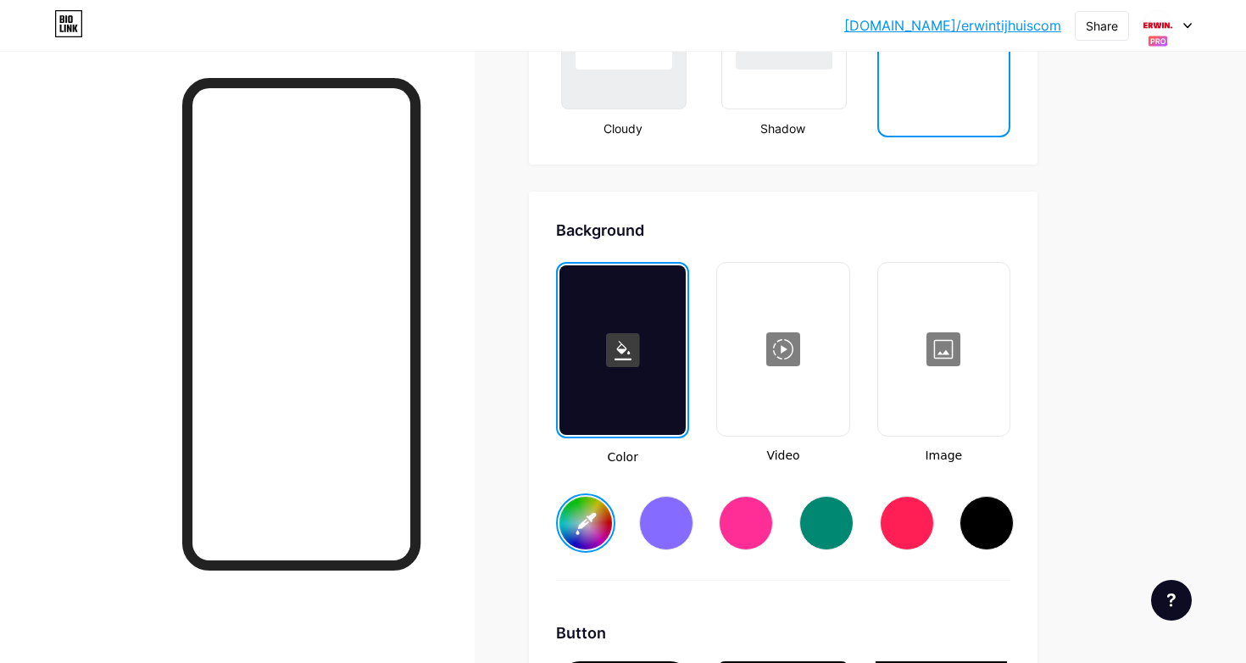
scroll to position [2356, 0]
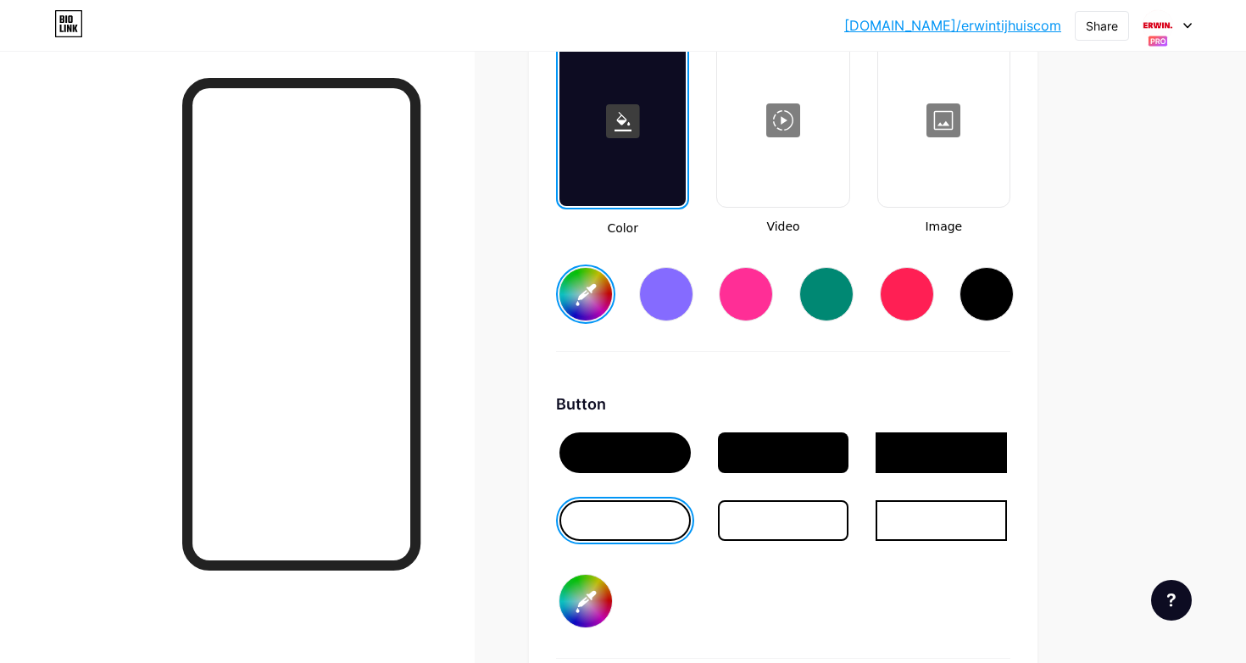
click at [783, 124] on div at bounding box center [783, 121] width 128 height 170
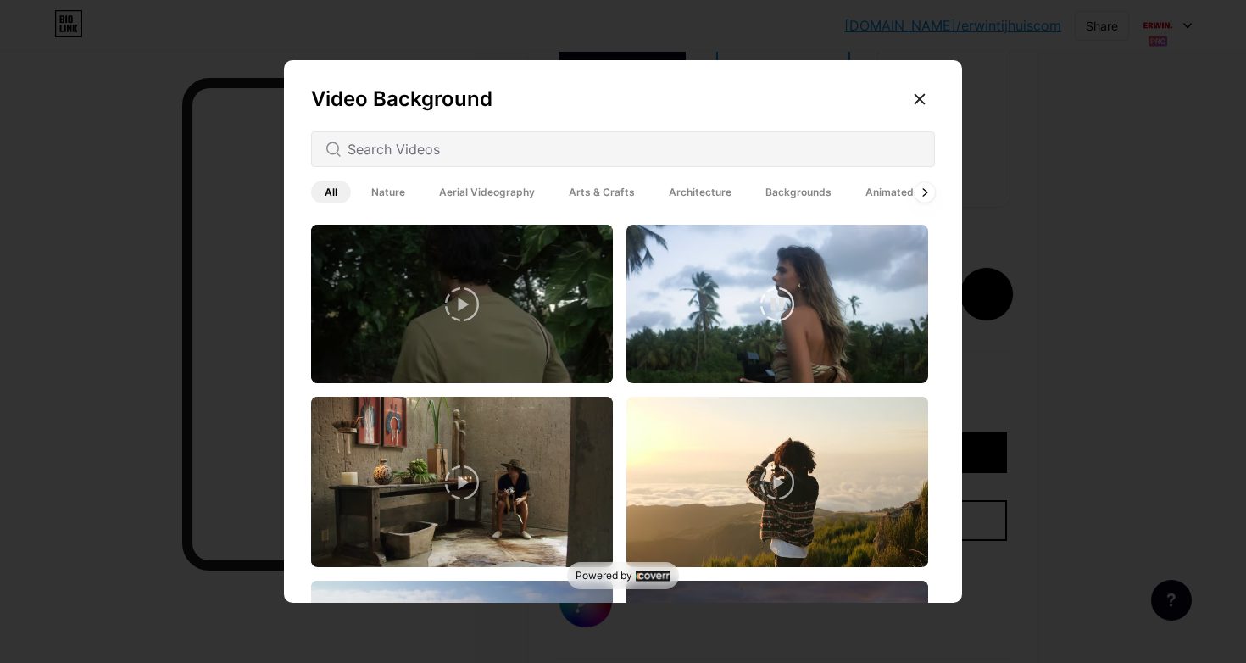
scroll to position [1452, 0]
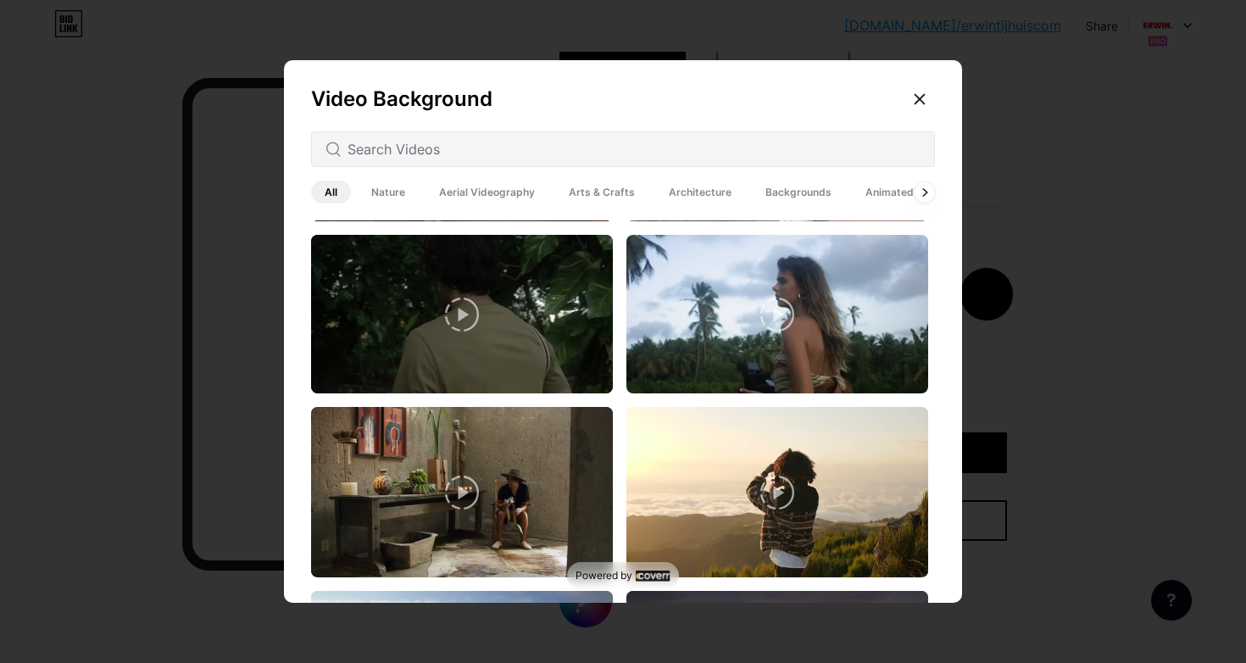
click at [483, 189] on span "Aerial Videography" at bounding box center [487, 192] width 123 height 23
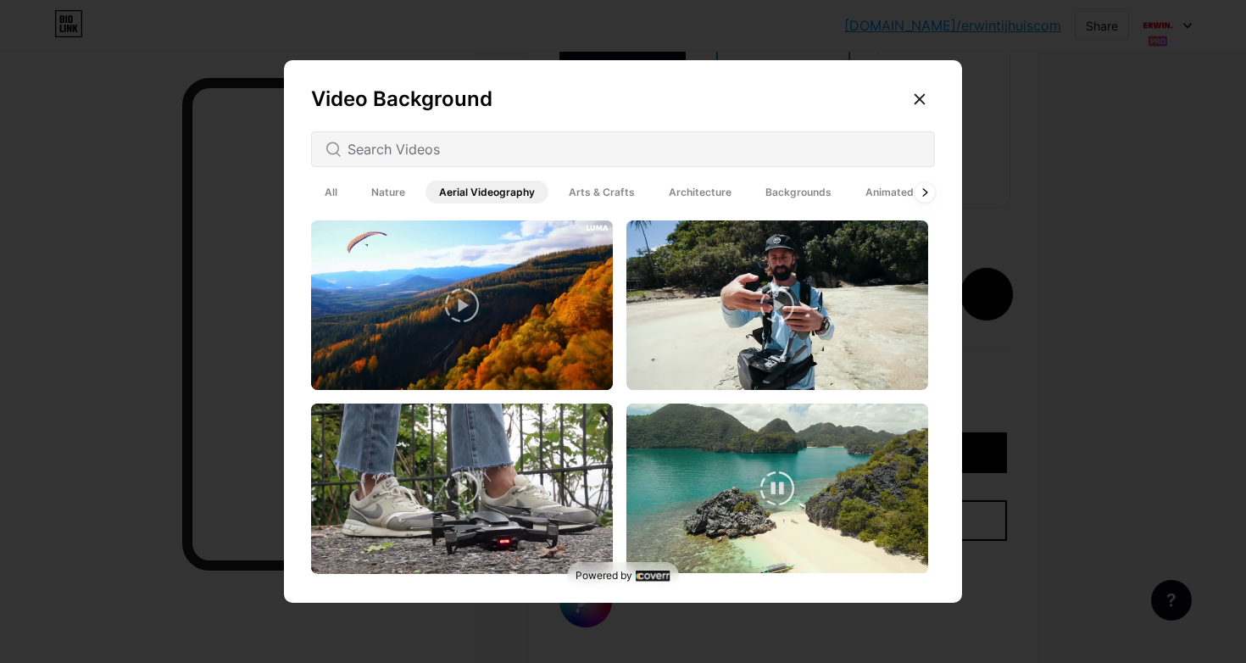
click at [826, 491] on video at bounding box center [778, 489] width 302 height 170
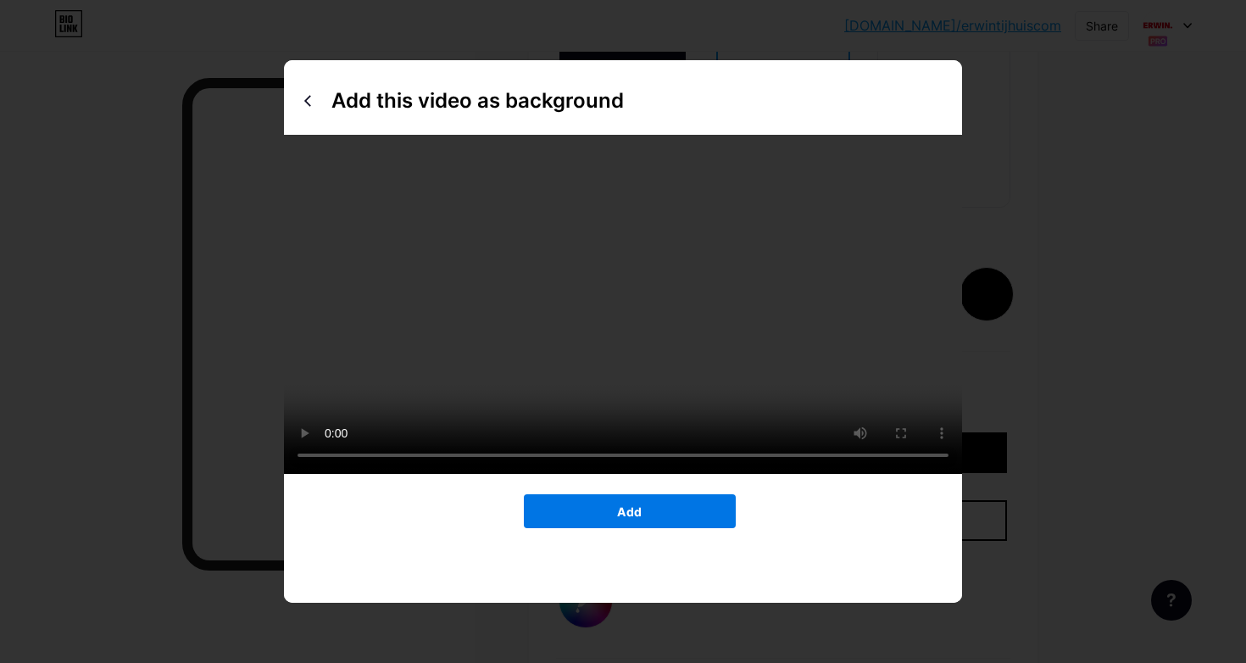
click at [646, 528] on button "Add" at bounding box center [630, 511] width 212 height 34
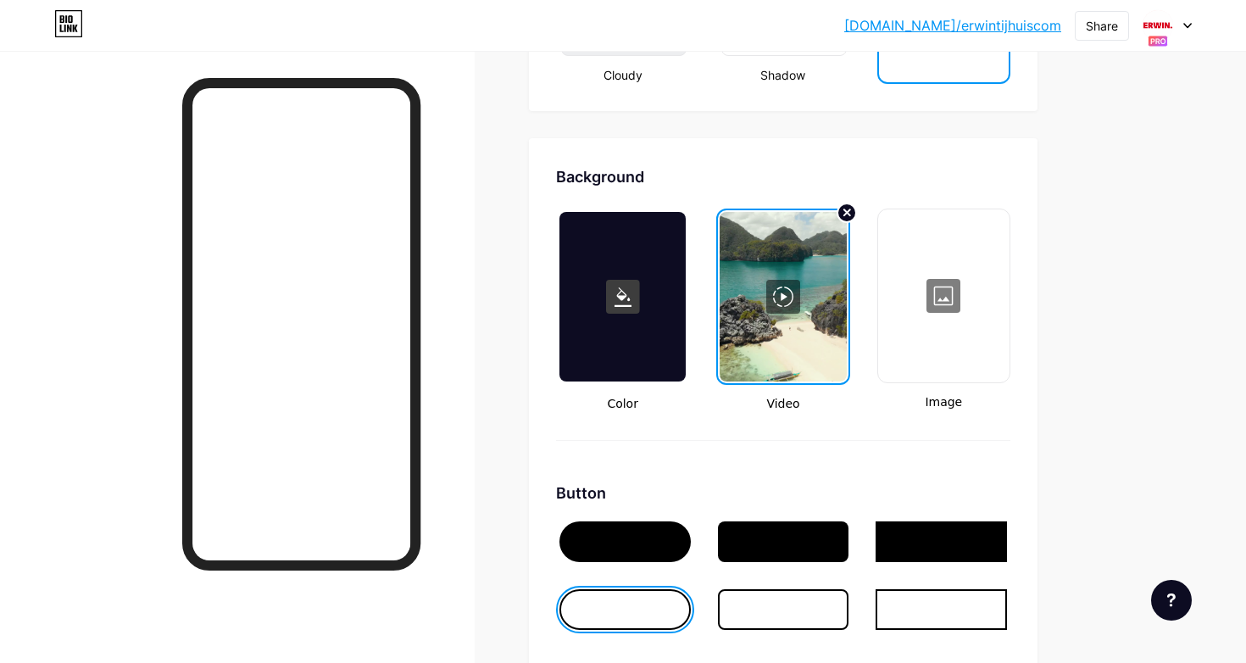
scroll to position [2193, 0]
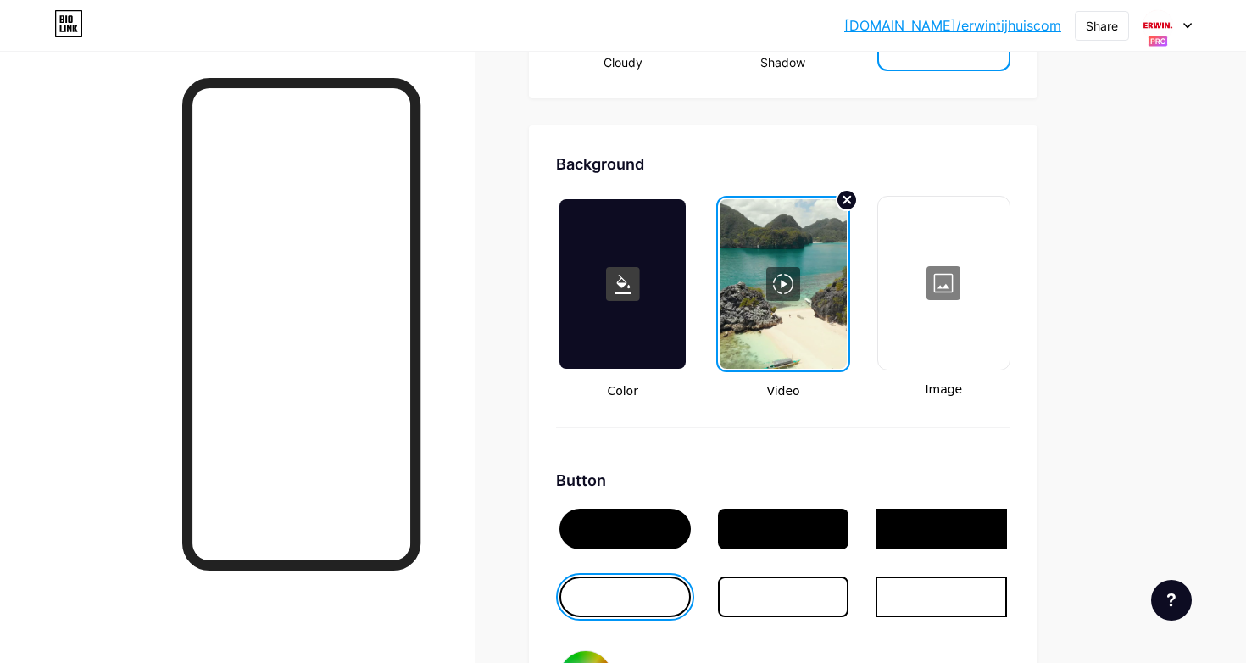
click at [843, 196] on circle at bounding box center [847, 200] width 20 height 20
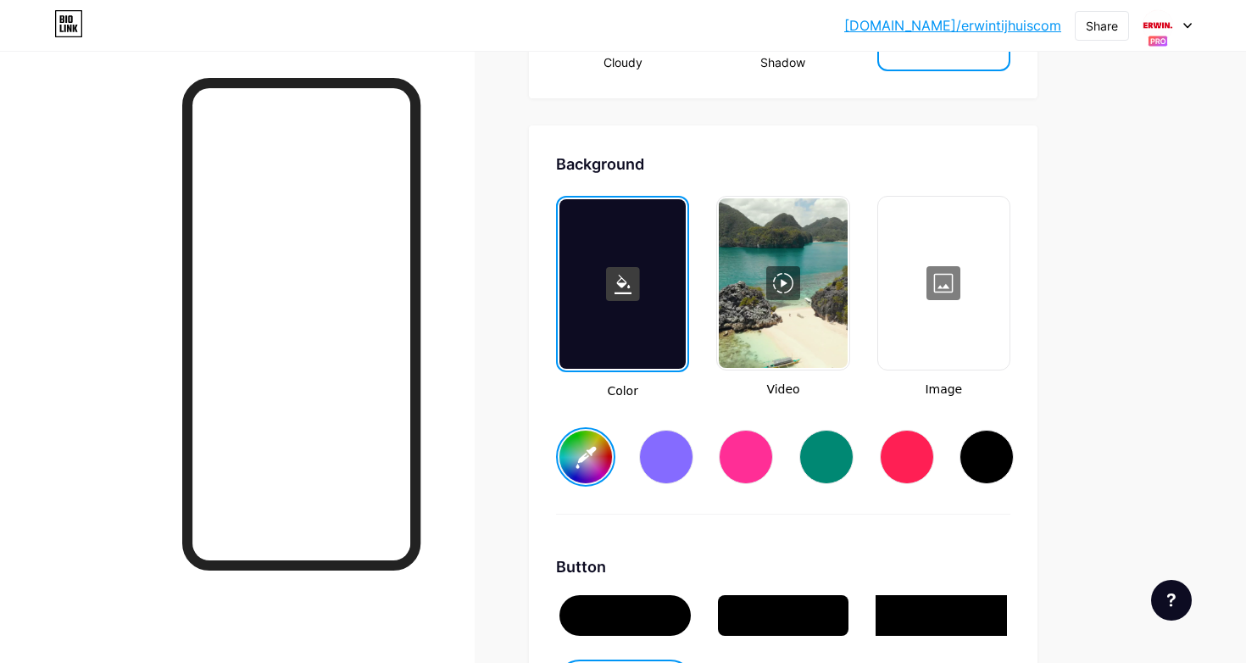
type input "#000000"
type input "#ffffff"
type input "#000000"
type input "#ffffff"
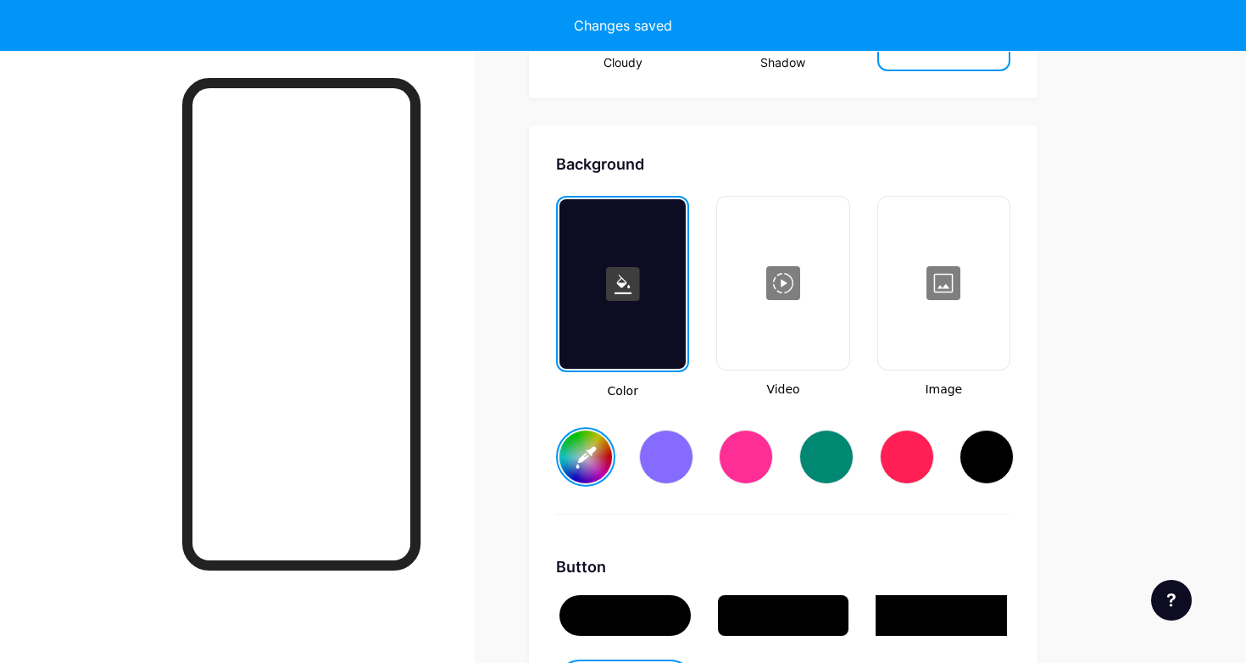
click at [935, 277] on div at bounding box center [944, 283] width 128 height 170
type input "#000000"
type input "#ffffff"
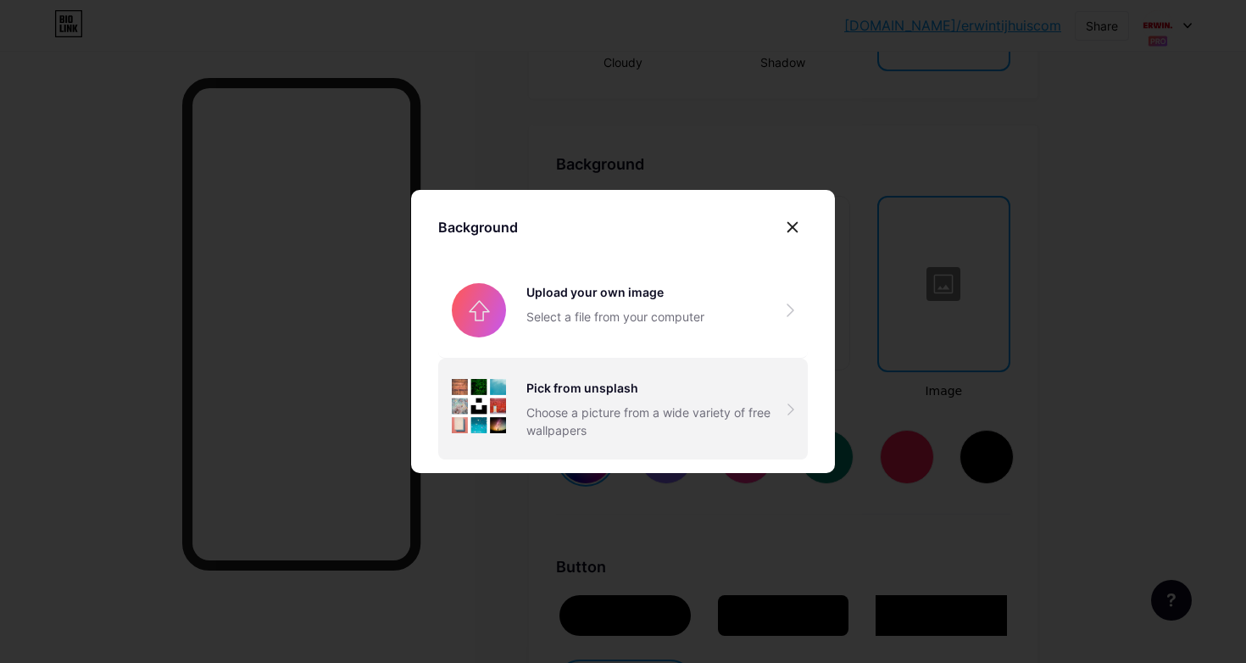
click at [609, 398] on div "Pick from unsplash Choose a picture from a wide variety of free wallpapers" at bounding box center [656, 409] width 261 height 60
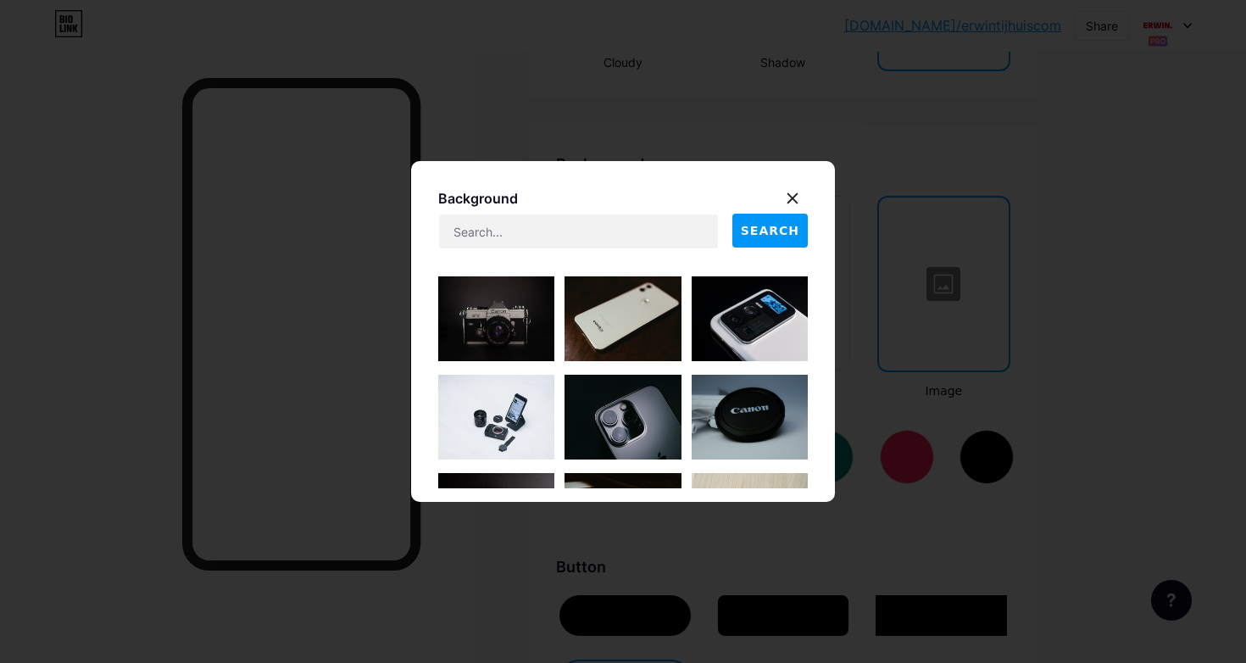
scroll to position [0, 0]
click at [796, 202] on icon at bounding box center [792, 198] width 9 height 9
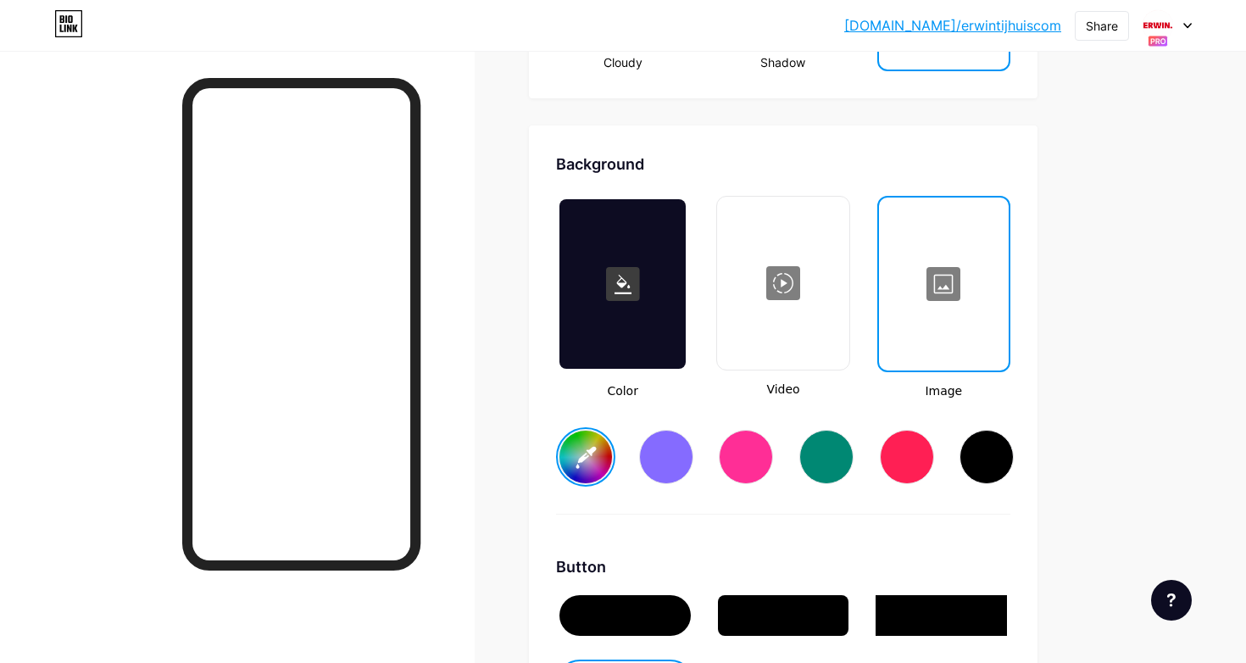
click at [945, 294] on div at bounding box center [944, 284] width 126 height 170
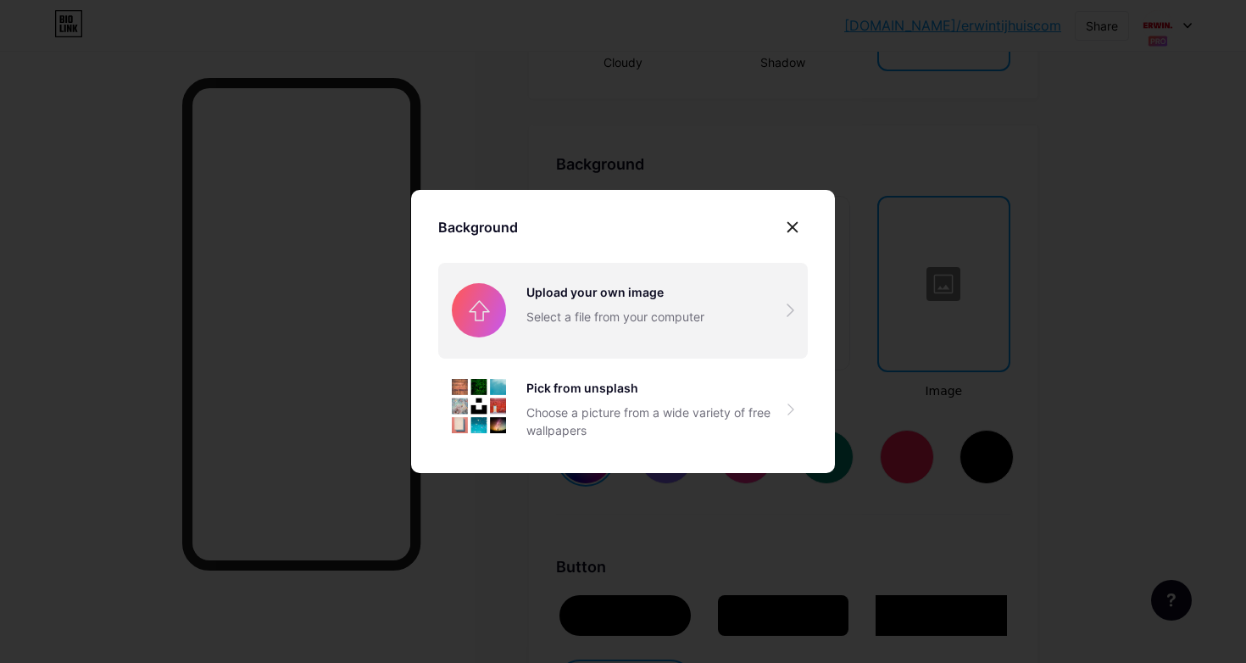
click at [574, 299] on input "file" at bounding box center [623, 310] width 370 height 95
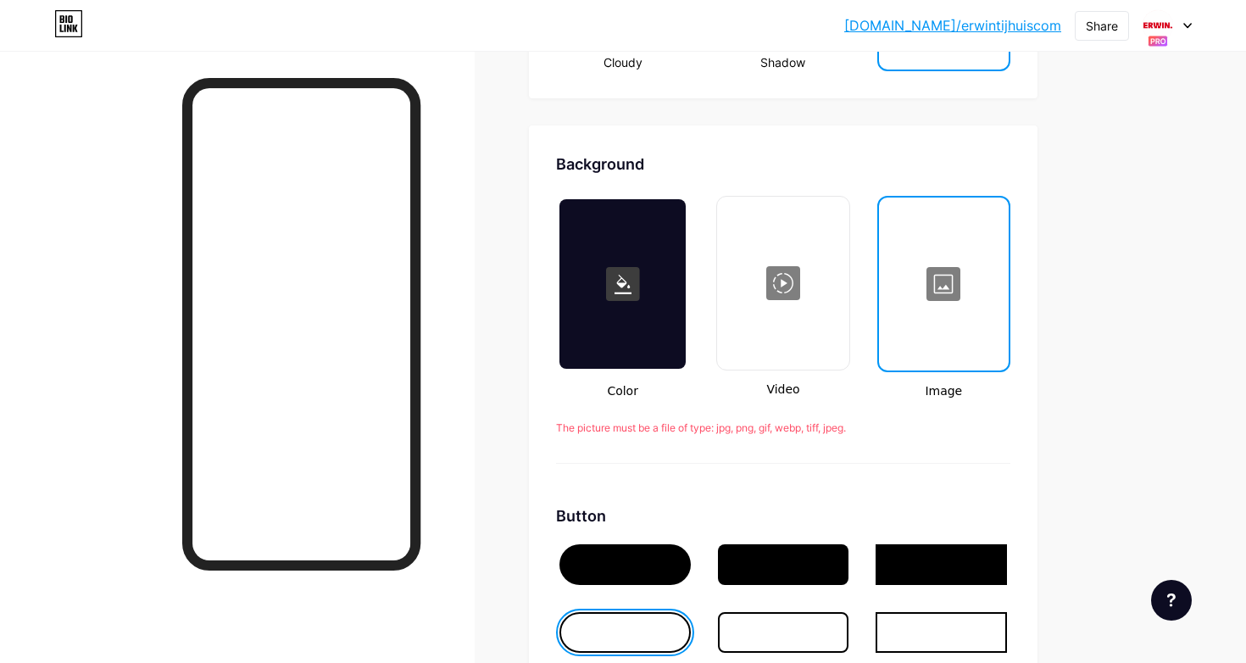
click at [968, 292] on div at bounding box center [944, 284] width 126 height 170
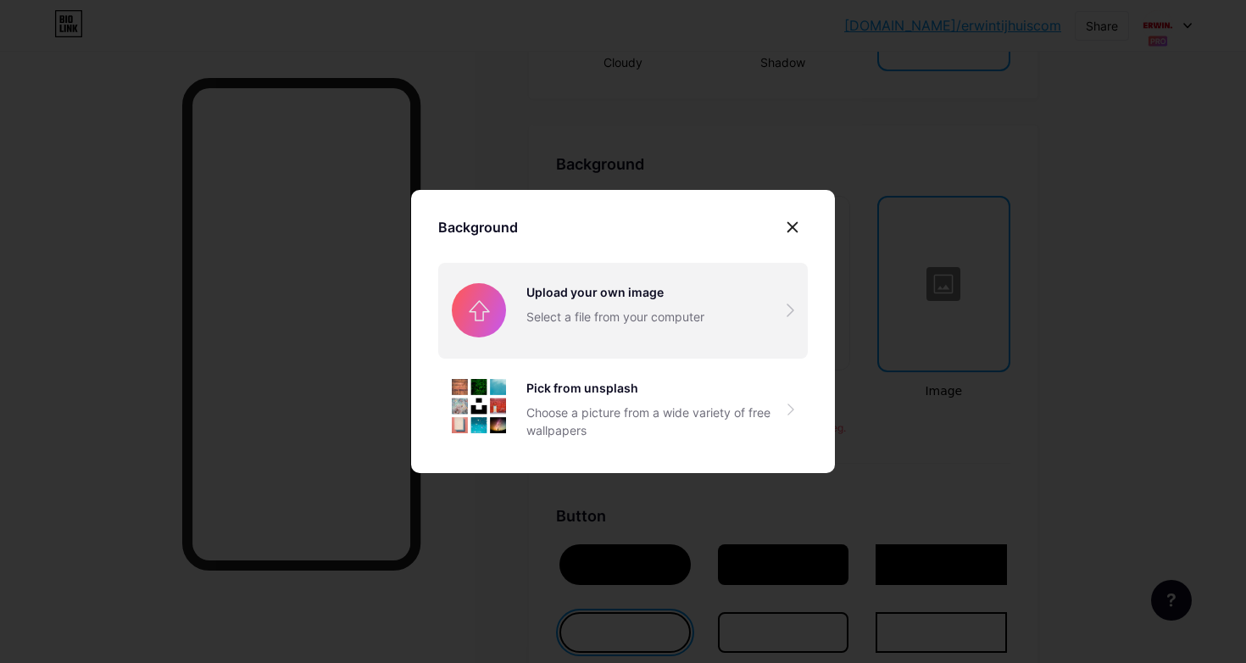
click at [639, 310] on input "file" at bounding box center [623, 310] width 370 height 95
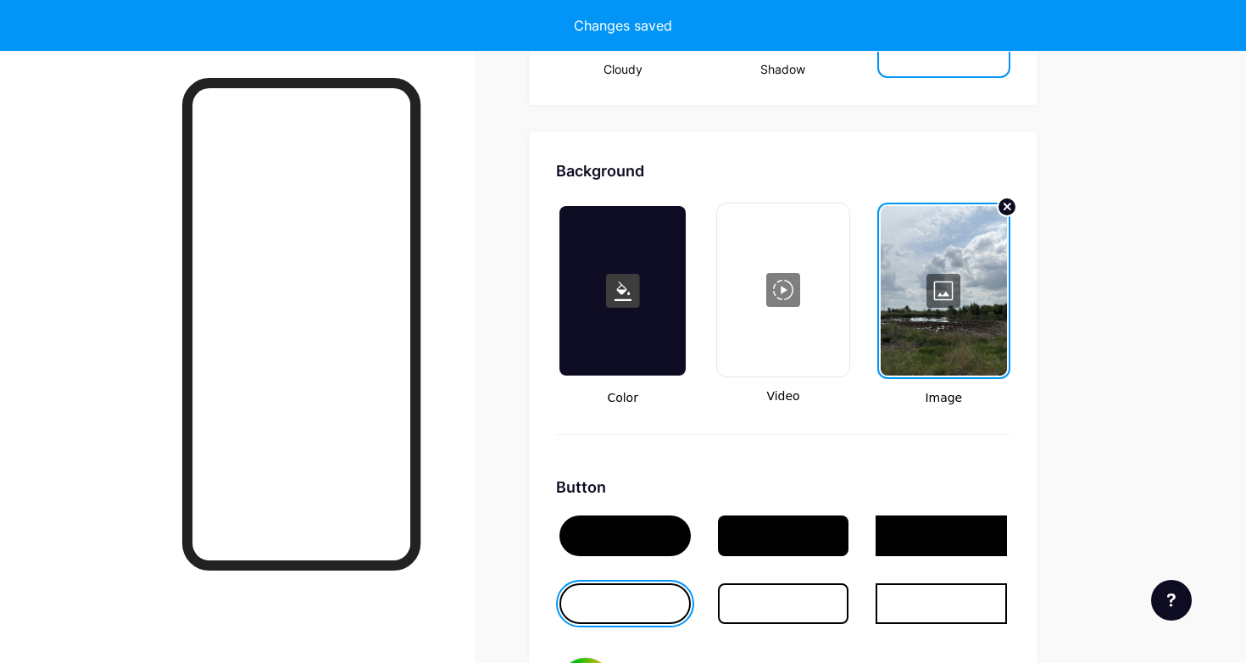
scroll to position [2186, 0]
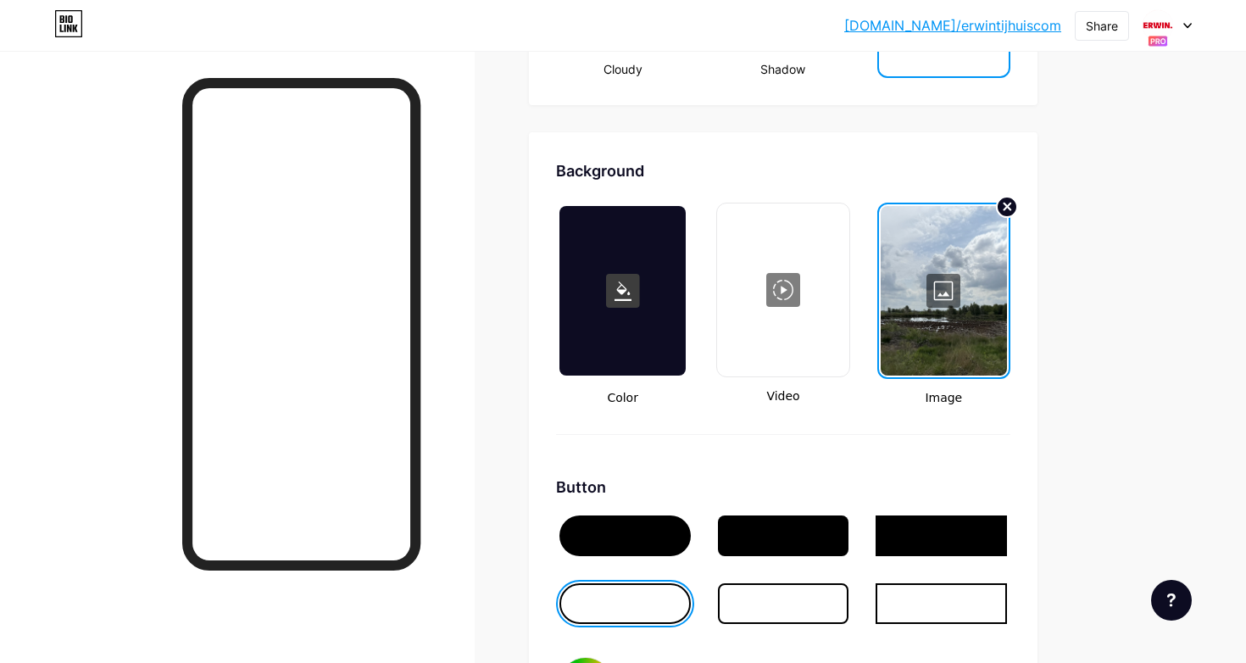
click at [1015, 203] on circle at bounding box center [1007, 207] width 20 height 20
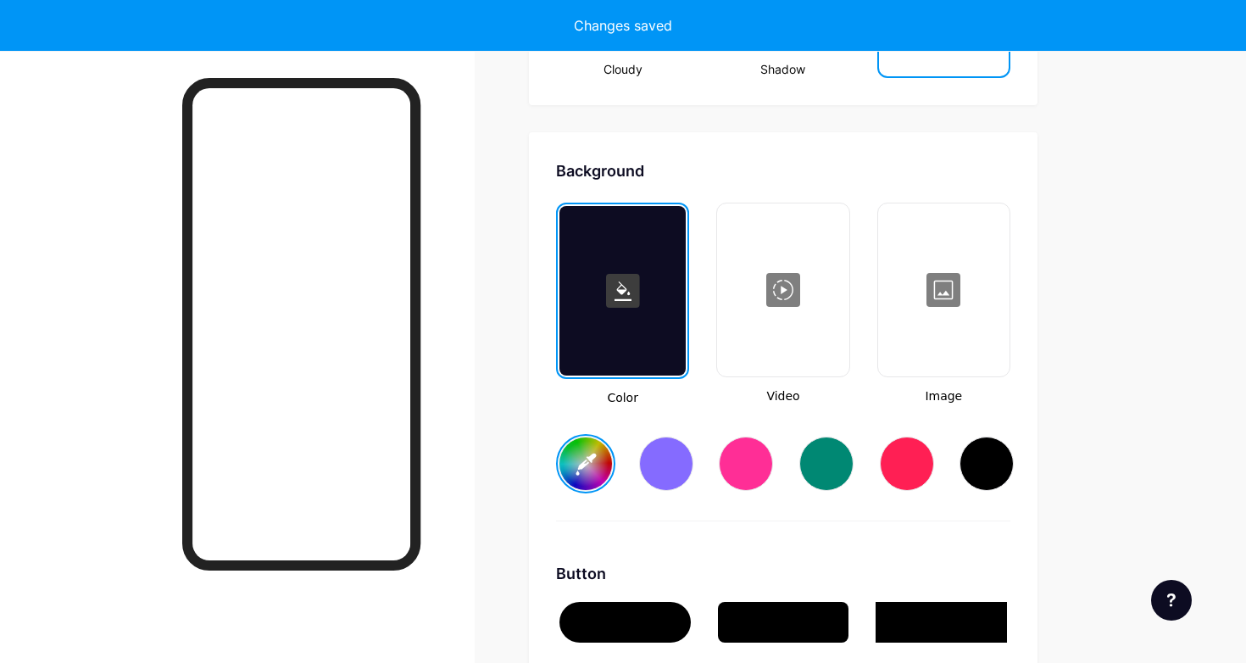
type input "#000000"
type input "#ffffff"
type input "#000000"
type input "#ffffff"
type input "#000000"
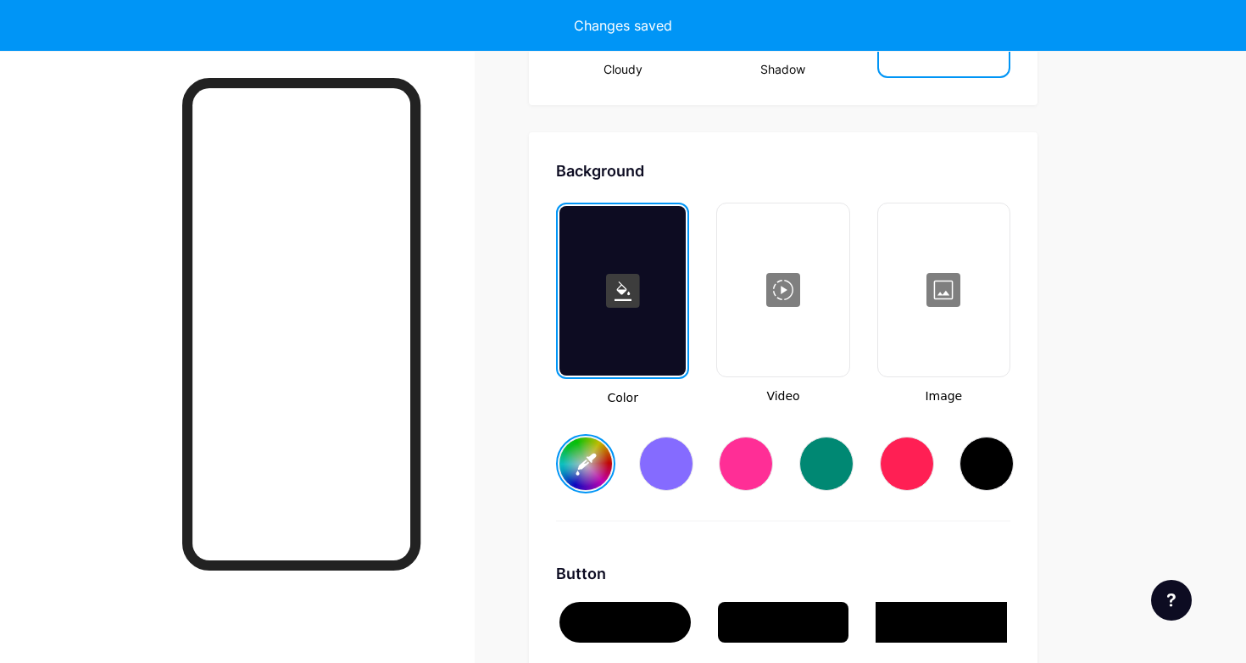
type input "#ffffff"
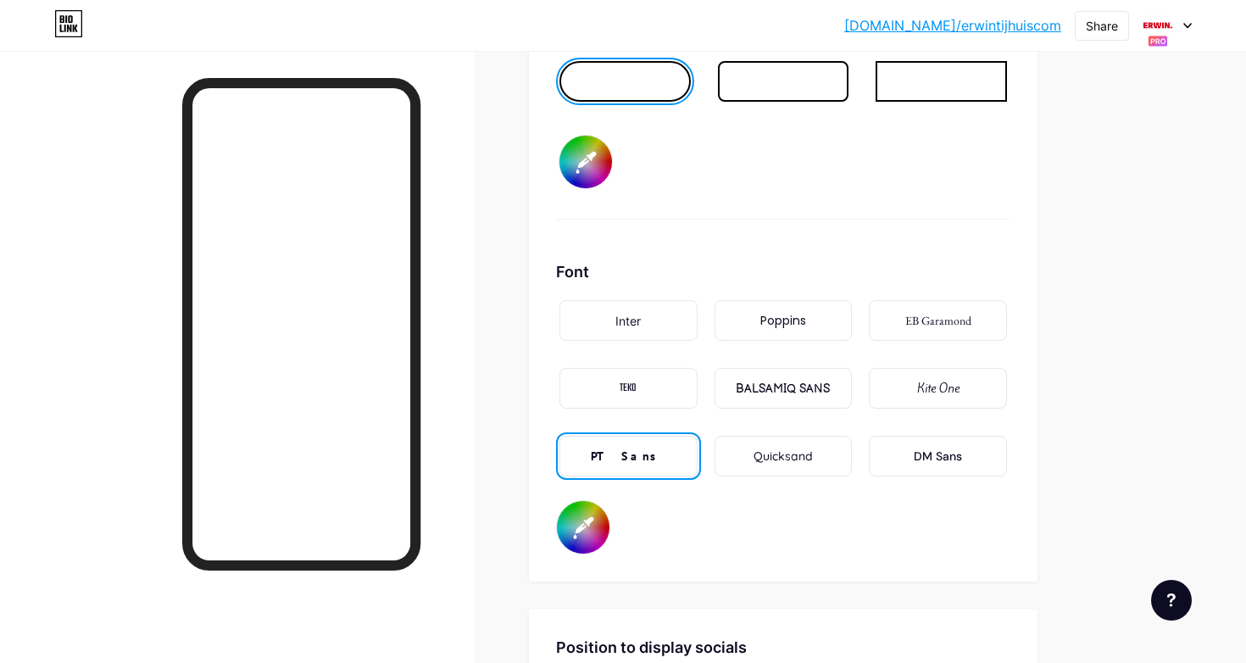
scroll to position [2864, 0]
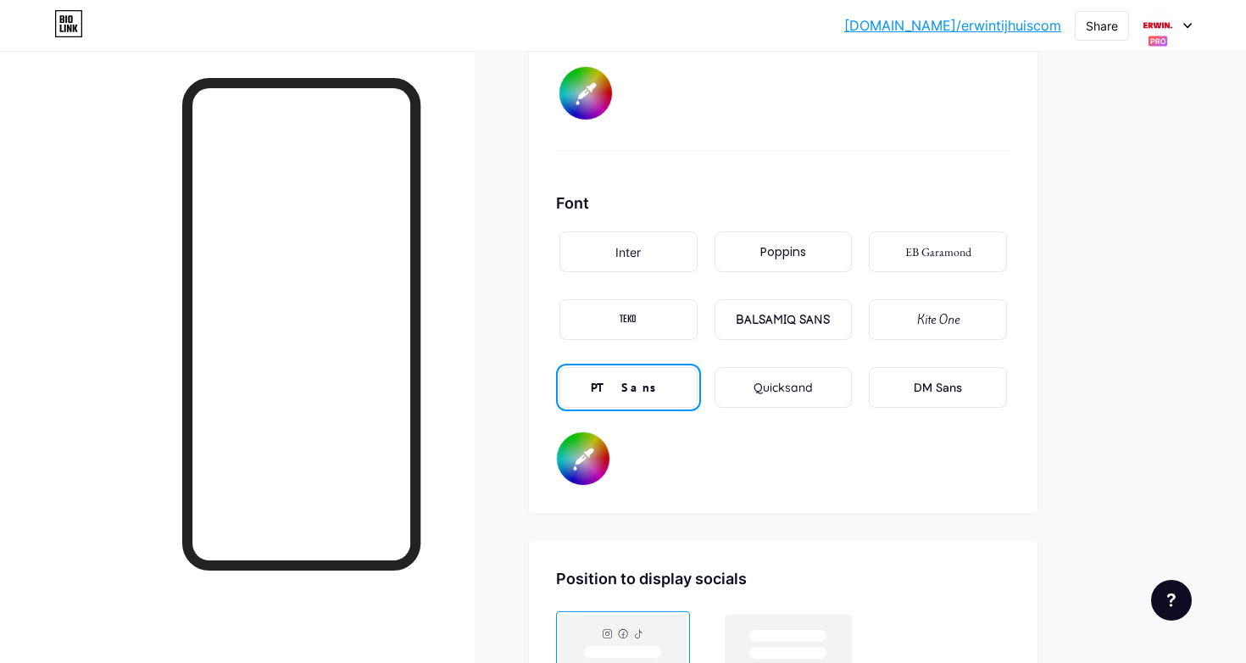
click at [593, 465] on input "#000000" at bounding box center [583, 458] width 53 height 53
click at [588, 464] on input "#000000" at bounding box center [583, 458] width 53 height 53
click at [613, 460] on div "Font Inter Poppins EB Garamond TEKO BALSAMIQ SANS Kite One PT Sans Quicksand DM…" at bounding box center [783, 339] width 454 height 294
click at [593, 458] on input "#000000" at bounding box center [583, 458] width 53 height 53
type input "#00364a"
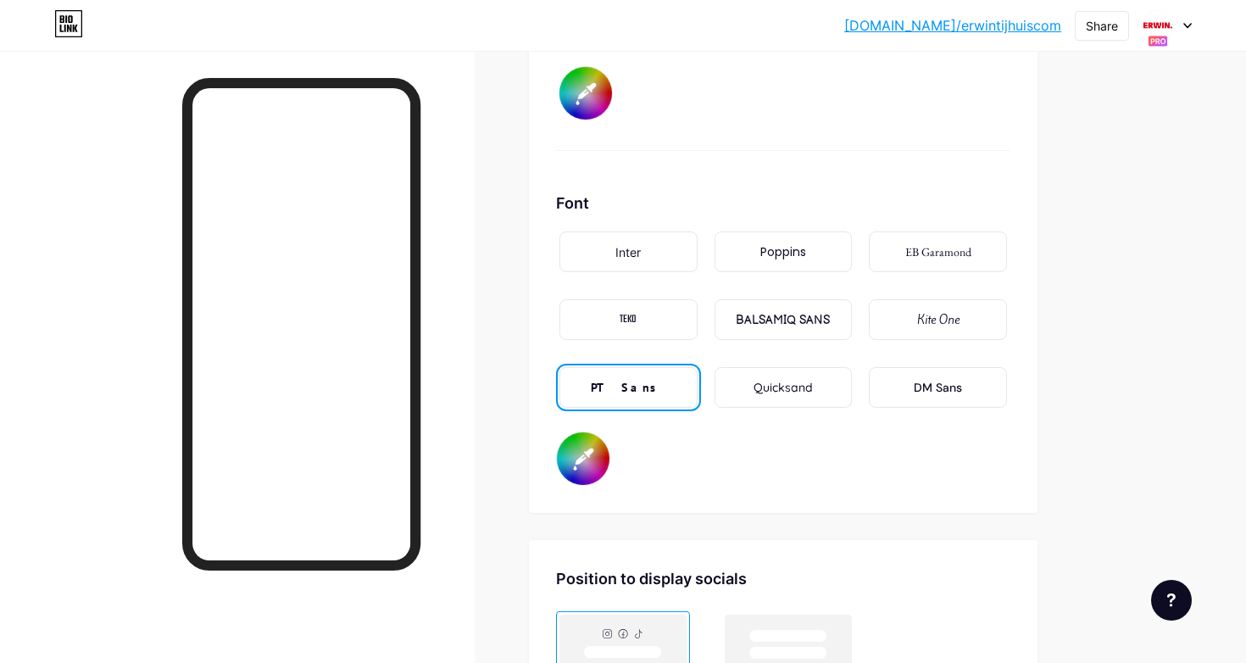
type input "#000000"
type input "#ffffff"
type input "#000000"
type input "#ffffff"
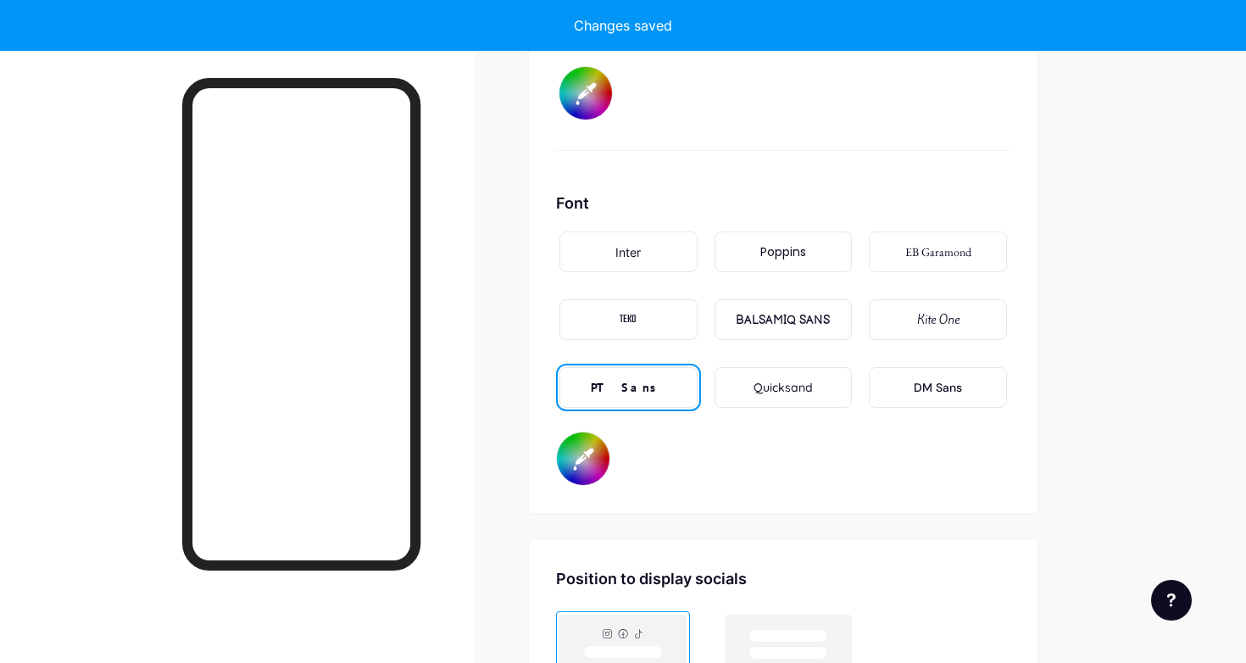
type input "#000000"
type input "#ffffff"
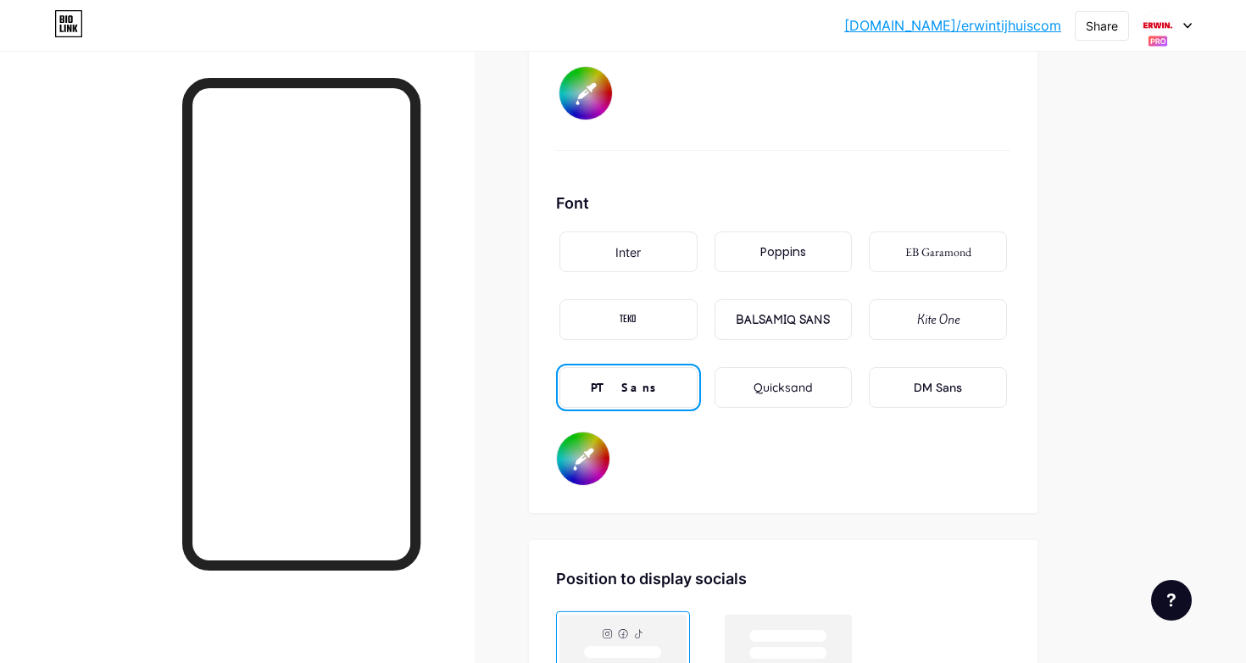
scroll to position [2863, 0]
click at [1185, 21] on div at bounding box center [1167, 25] width 49 height 31
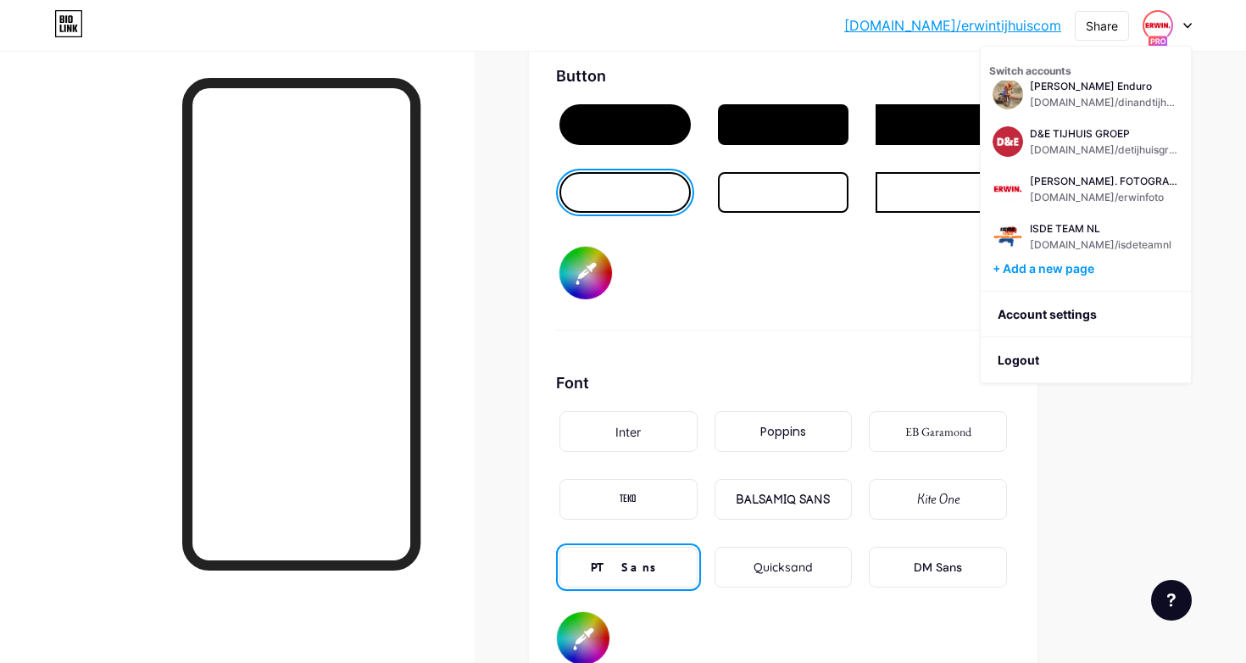
scroll to position [447, 0]
click at [1104, 198] on div "[DOMAIN_NAME]/erwinfoto" at bounding box center [1104, 194] width 149 height 14
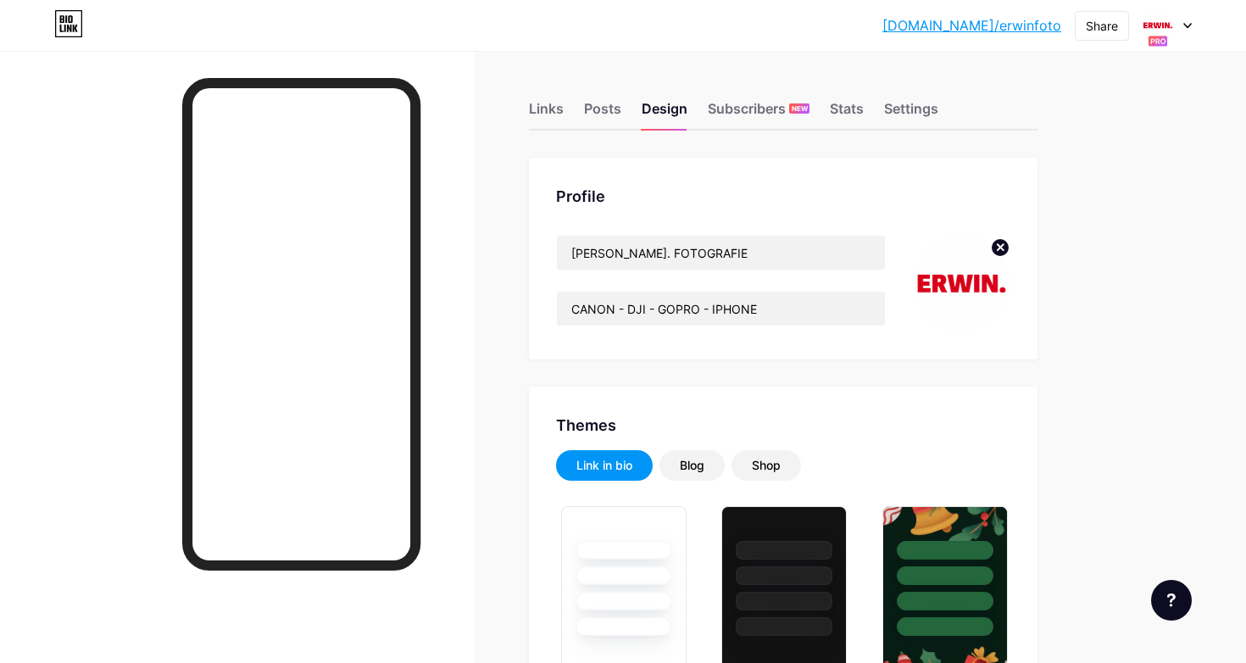
type input "#ffffff"
type input "#000000"
click at [1187, 25] on icon at bounding box center [1188, 26] width 8 height 6
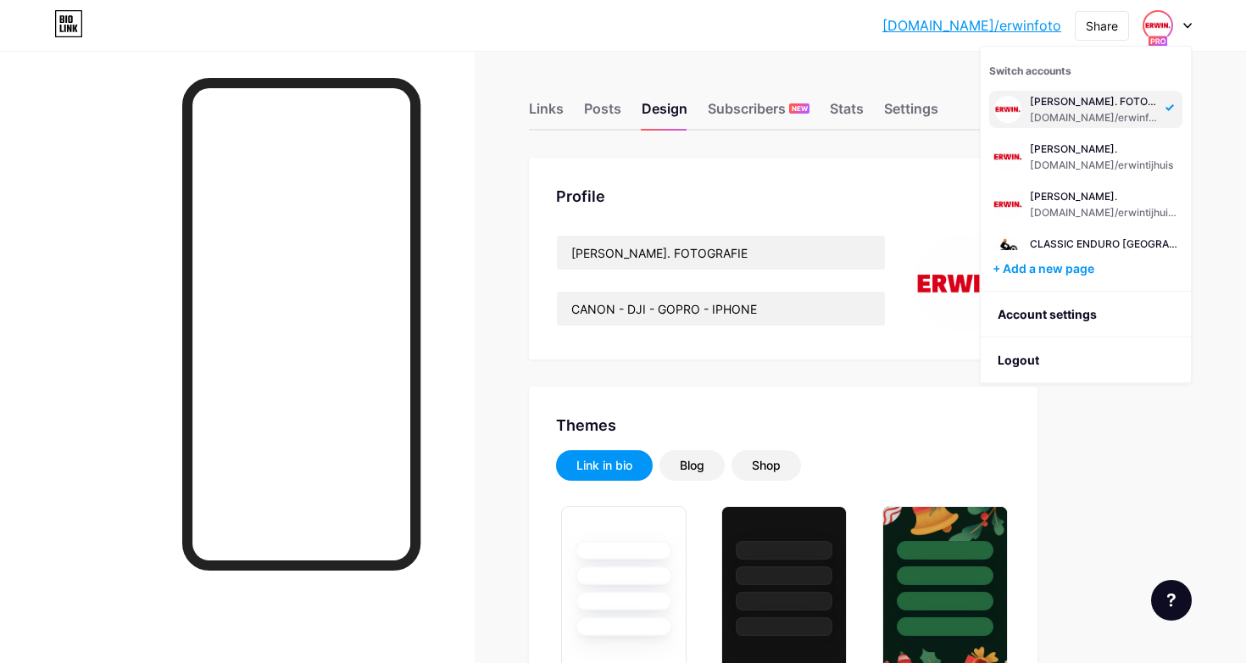
click at [1019, 111] on img at bounding box center [1007, 109] width 27 height 27
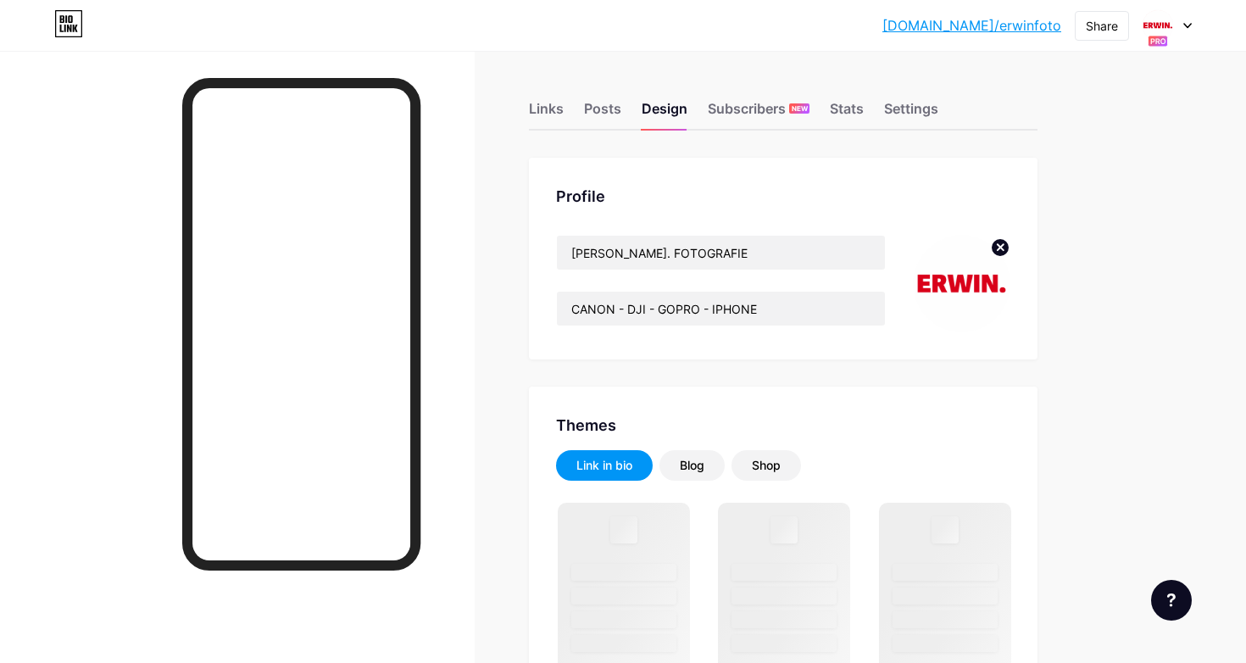
click at [1001, 243] on circle at bounding box center [1000, 247] width 19 height 19
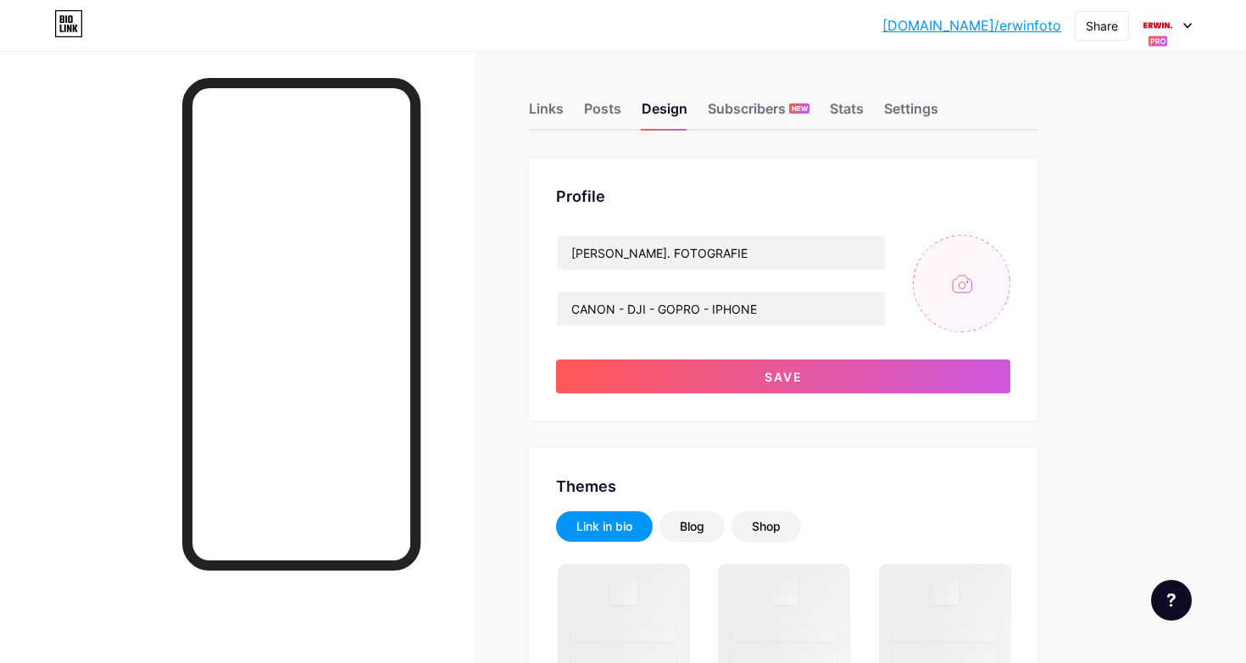
click at [951, 275] on input "file" at bounding box center [961, 283] width 97 height 97
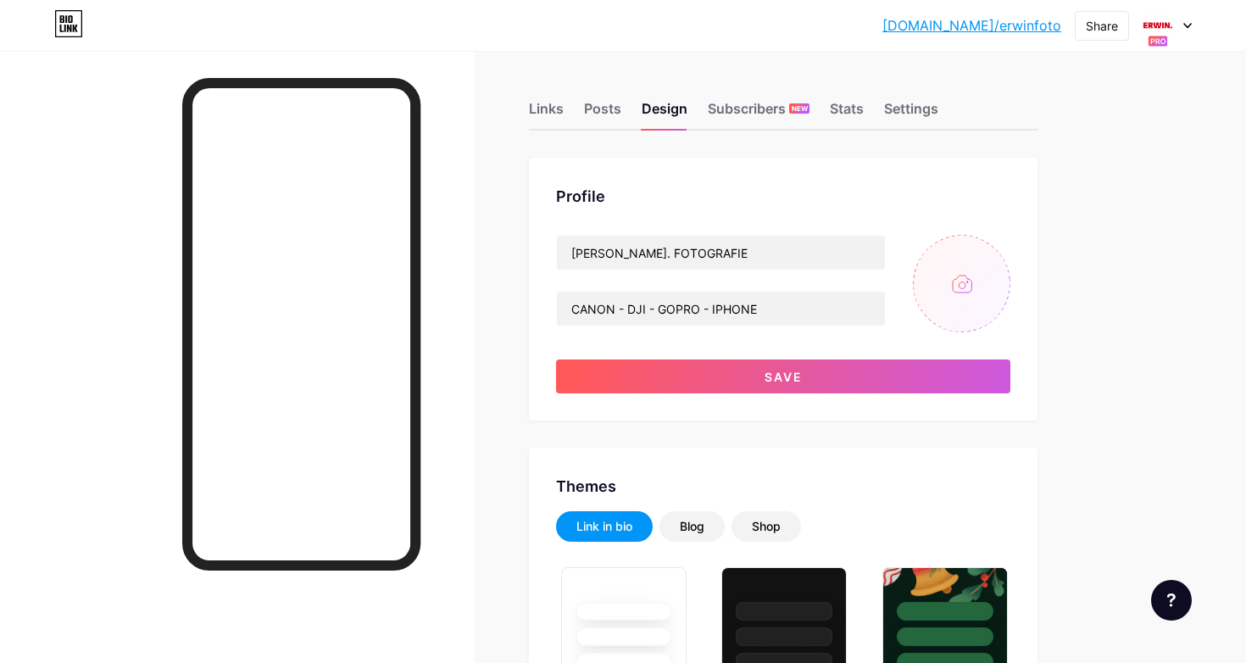
type input "#ffffff"
type input "#000000"
type input "C:\fakepath\erwinpuntblauw.png"
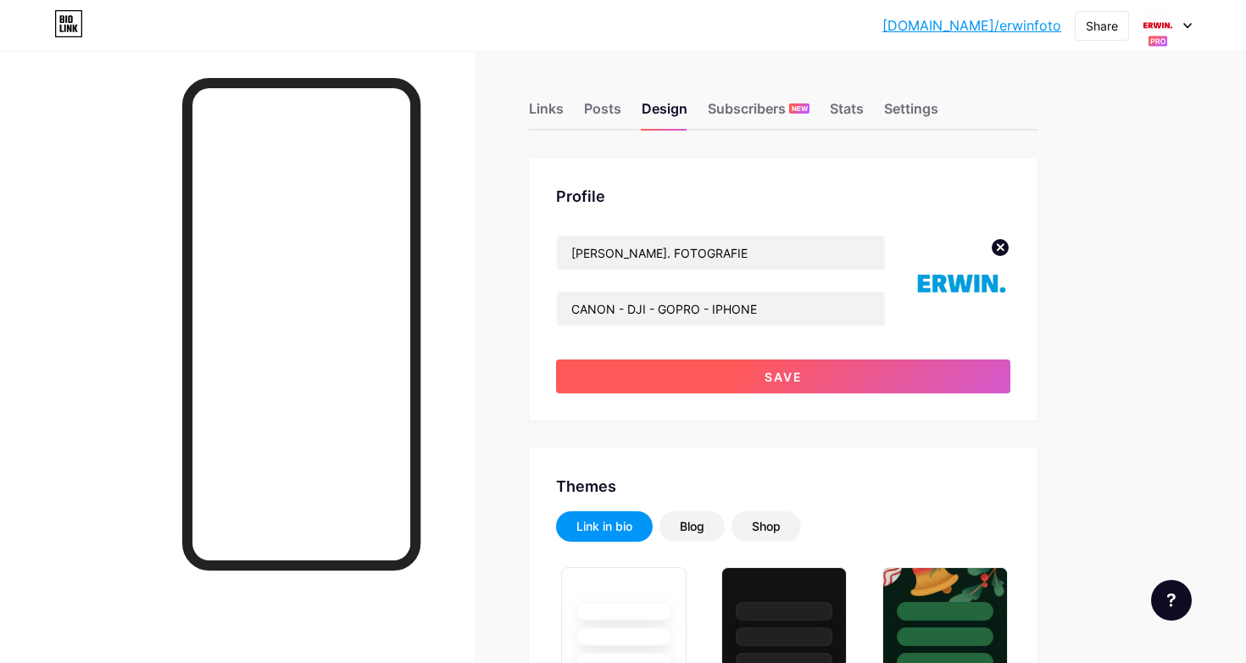
click at [783, 376] on span "Save" at bounding box center [784, 377] width 38 height 14
type input "#ffffff"
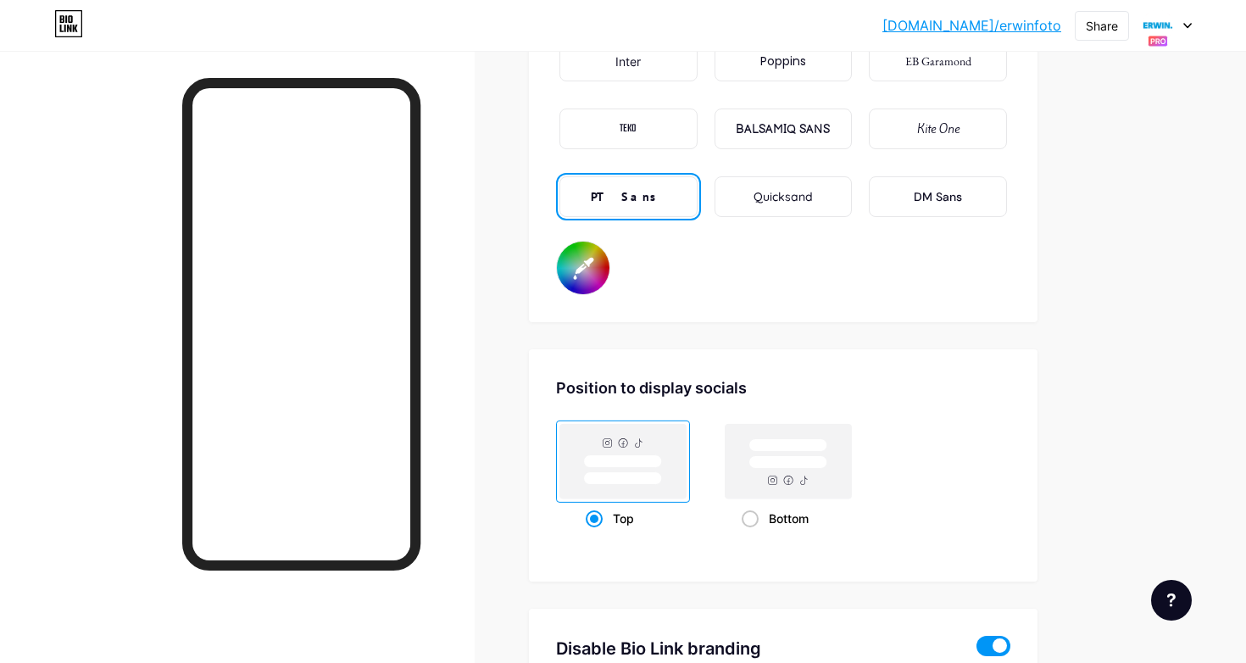
scroll to position [3009, 0]
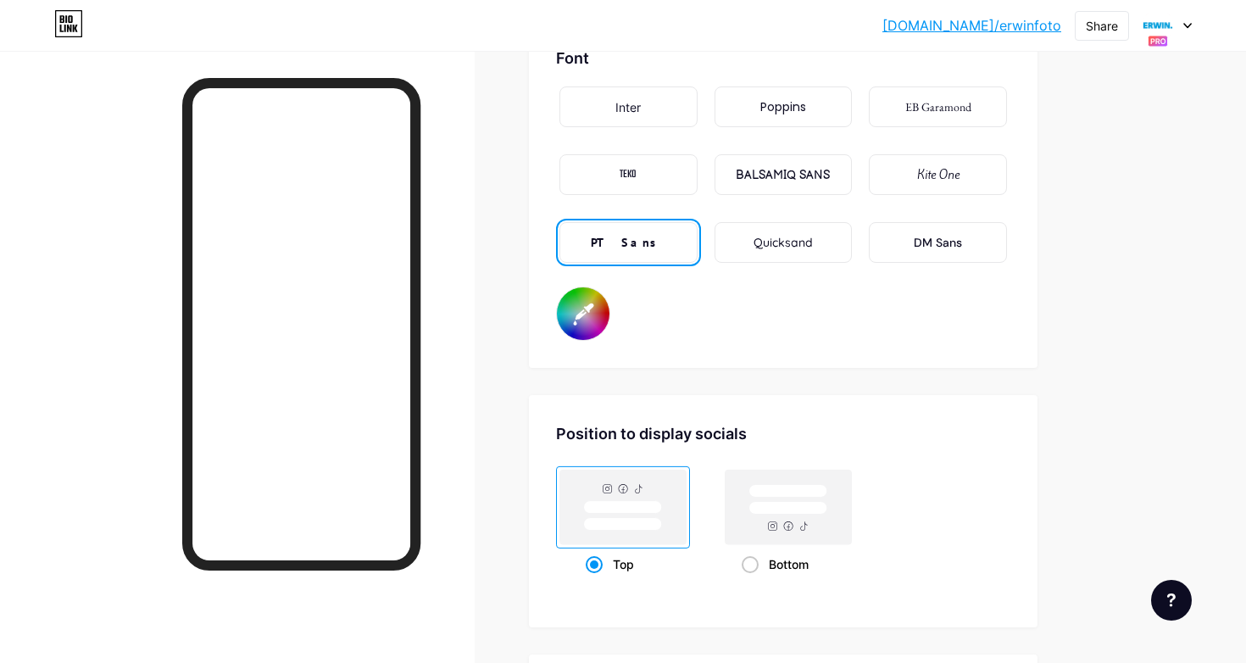
click at [580, 316] on input "#000000" at bounding box center [583, 313] width 53 height 53
type input "#009d00"
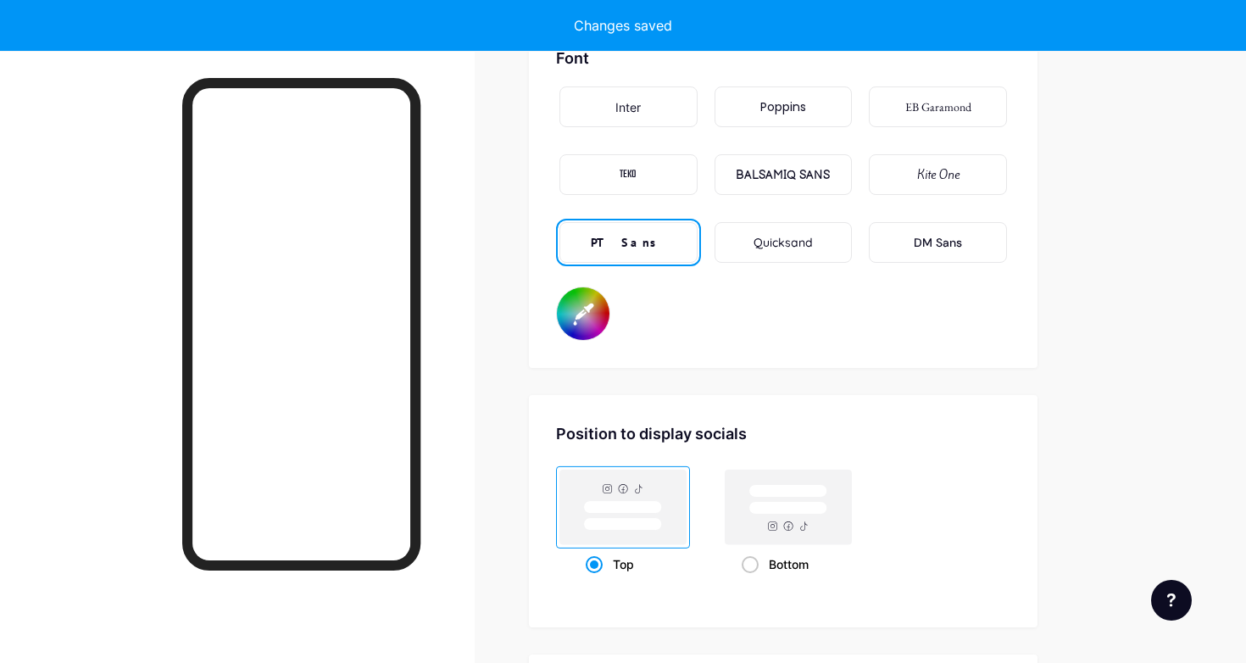
type input "#ffffff"
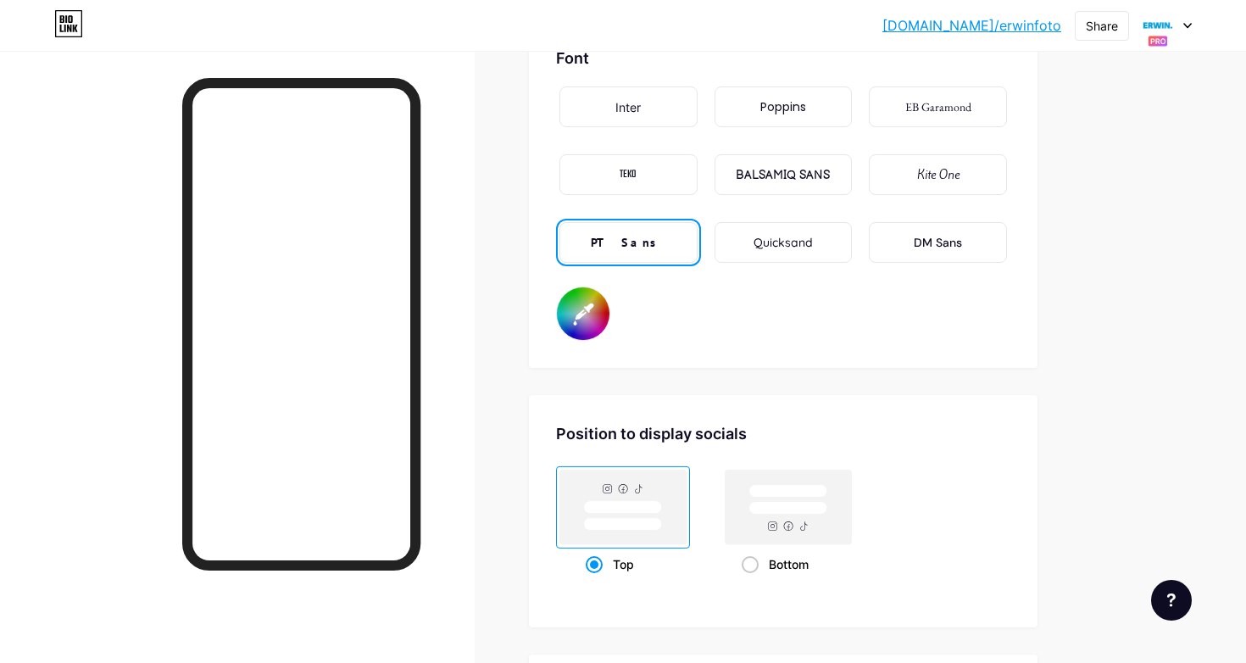
type input "#009ddc"
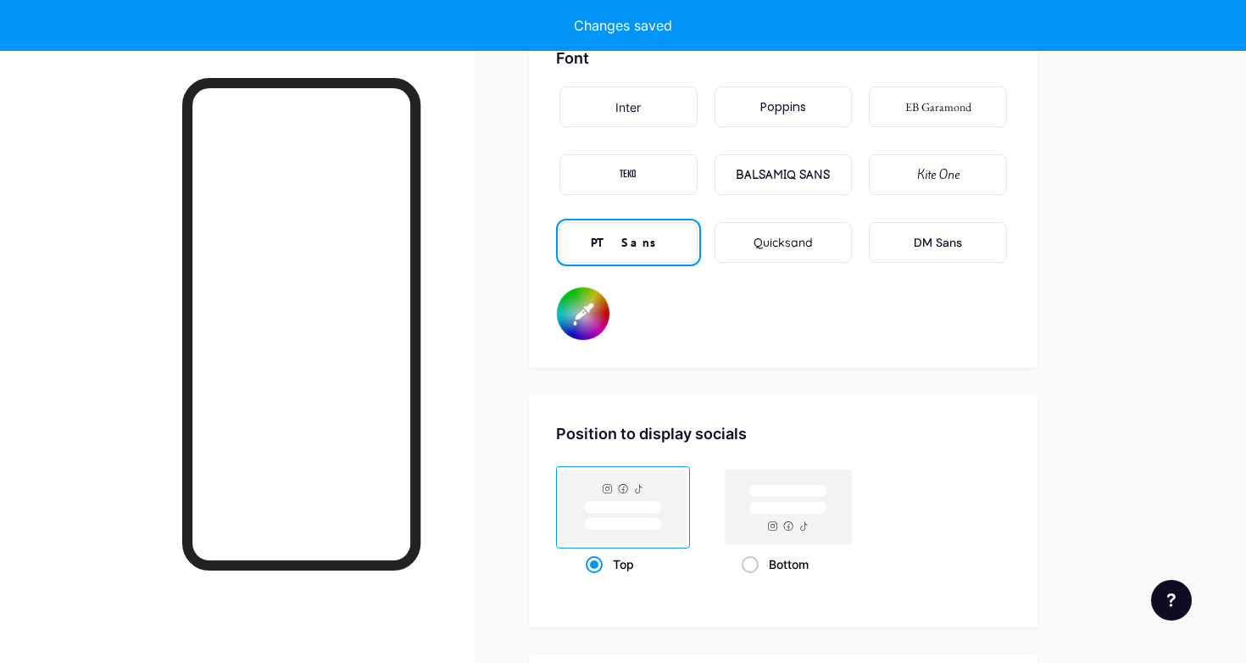
type input "#ffffff"
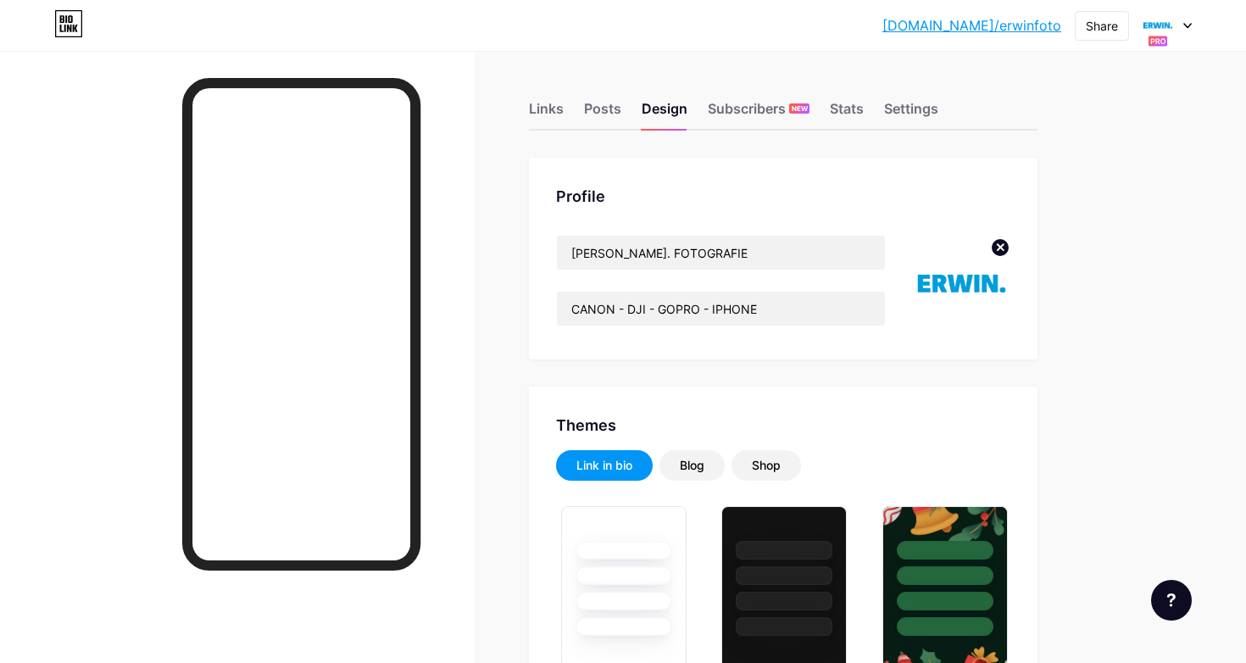
scroll to position [0, 0]
click at [1185, 23] on icon at bounding box center [1188, 26] width 8 height 6
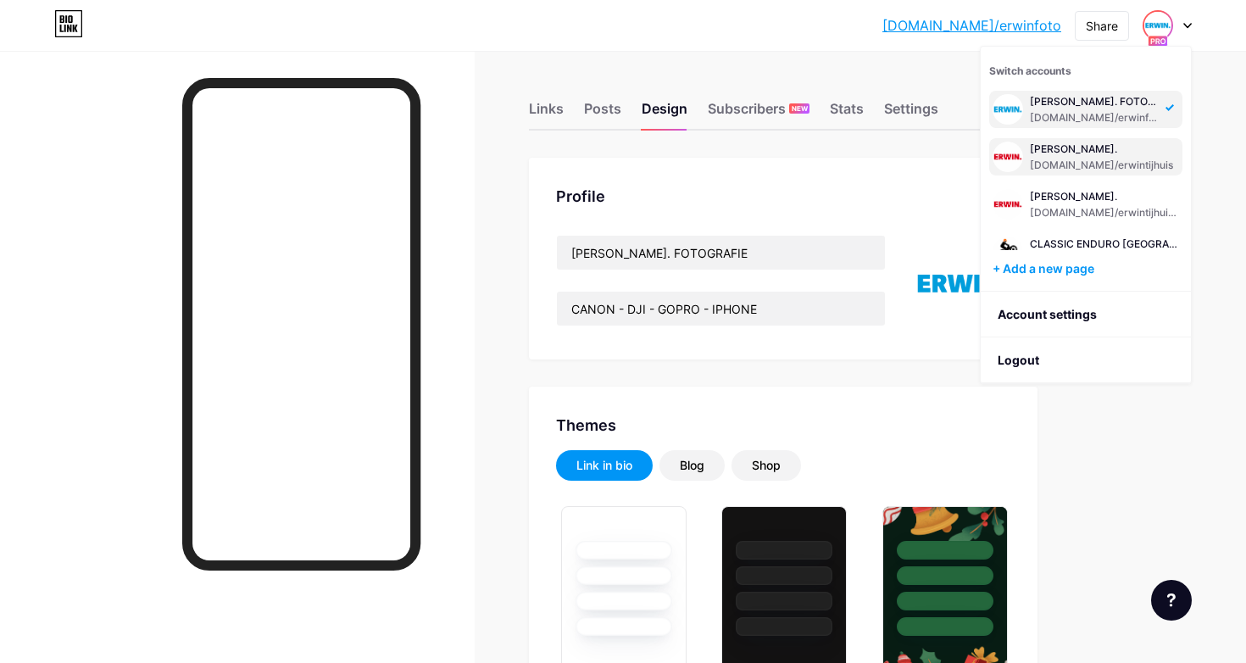
click at [1094, 159] on div "[DOMAIN_NAME]/erwintijhuis" at bounding box center [1101, 166] width 143 height 14
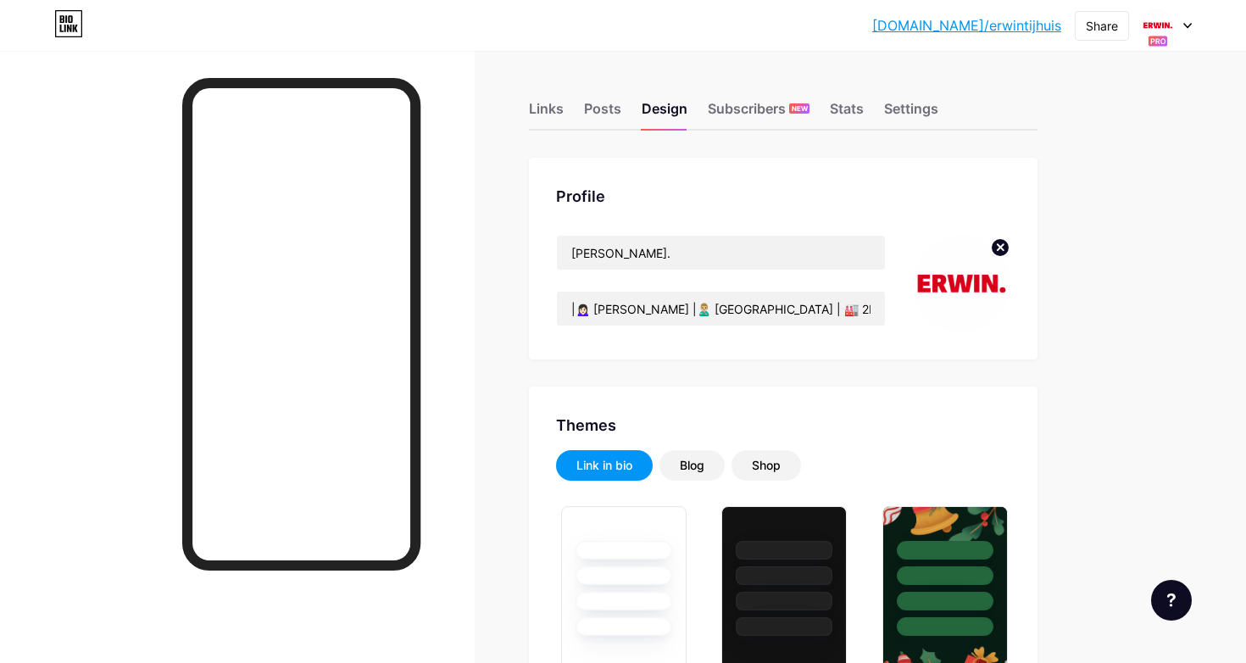
type input "#ffffff"
type input "#000000"
click at [594, 114] on div "Posts" at bounding box center [602, 113] width 37 height 31
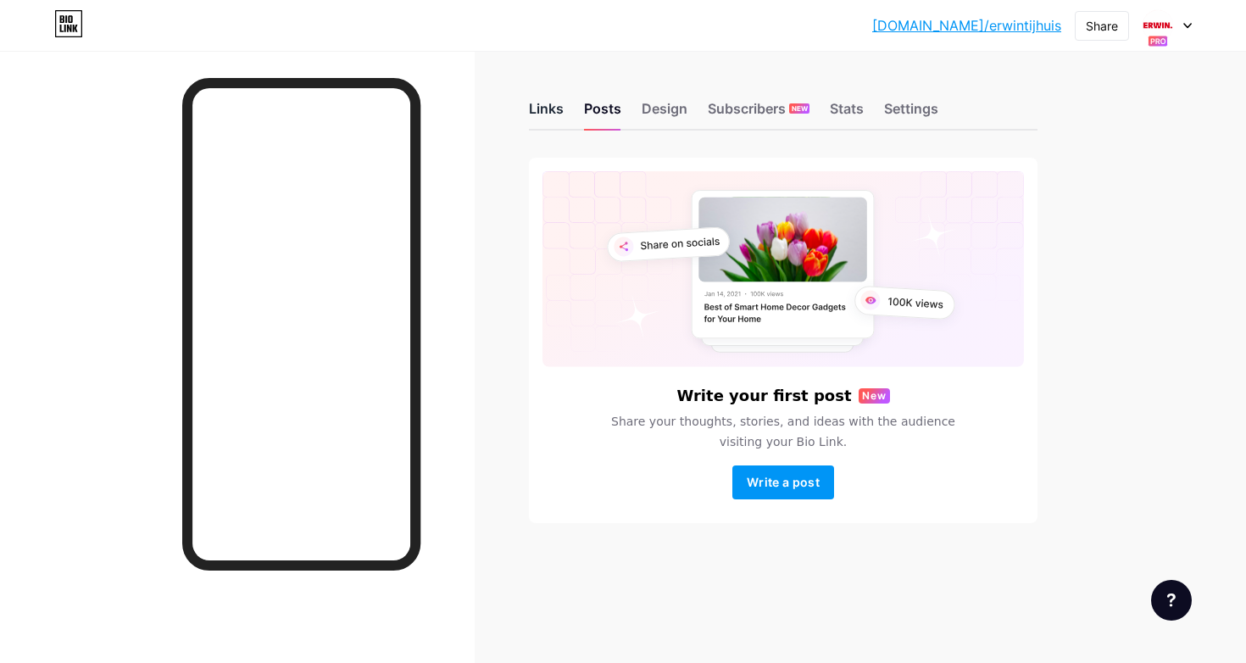
click at [551, 109] on div "Links" at bounding box center [546, 113] width 35 height 31
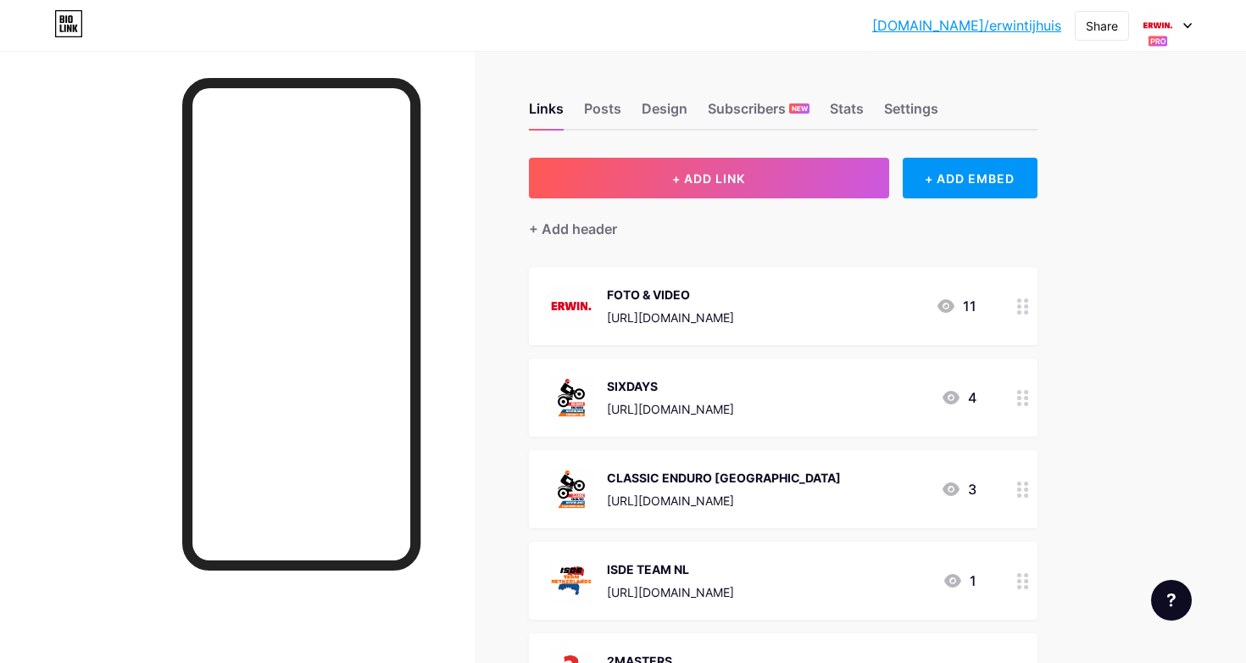
click at [1188, 27] on icon at bounding box center [1187, 26] width 7 height 4
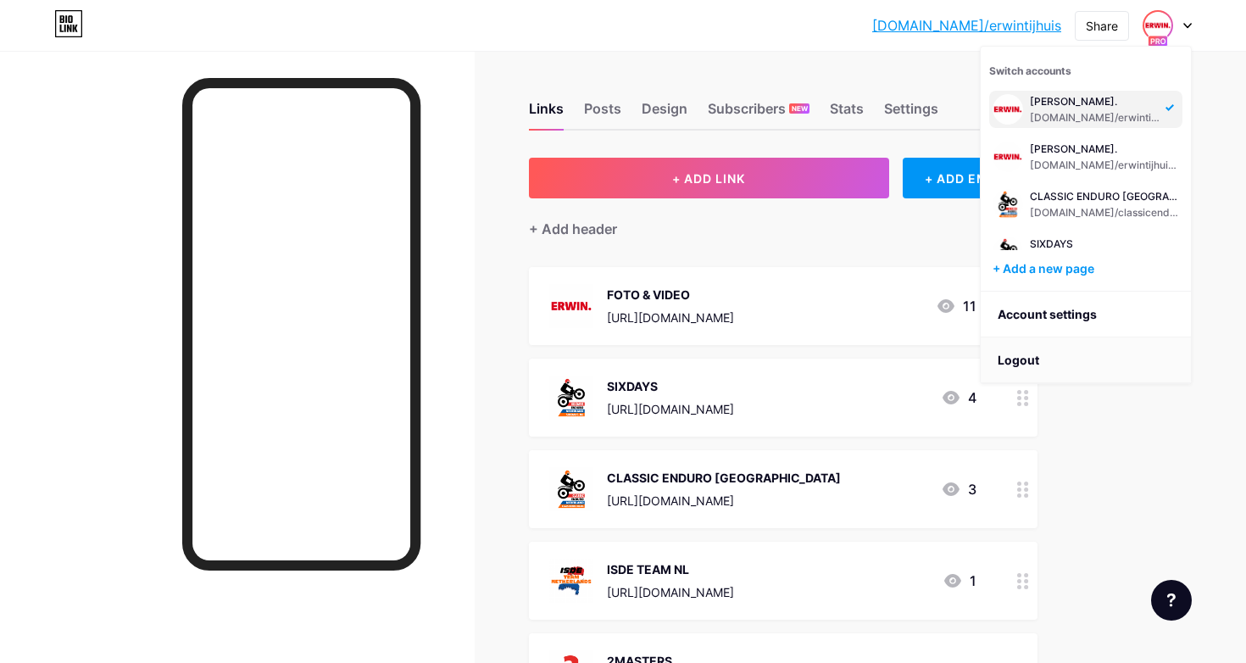
click at [1016, 353] on li "Logout" at bounding box center [1086, 360] width 210 height 46
